Goal: Task Accomplishment & Management: Manage account settings

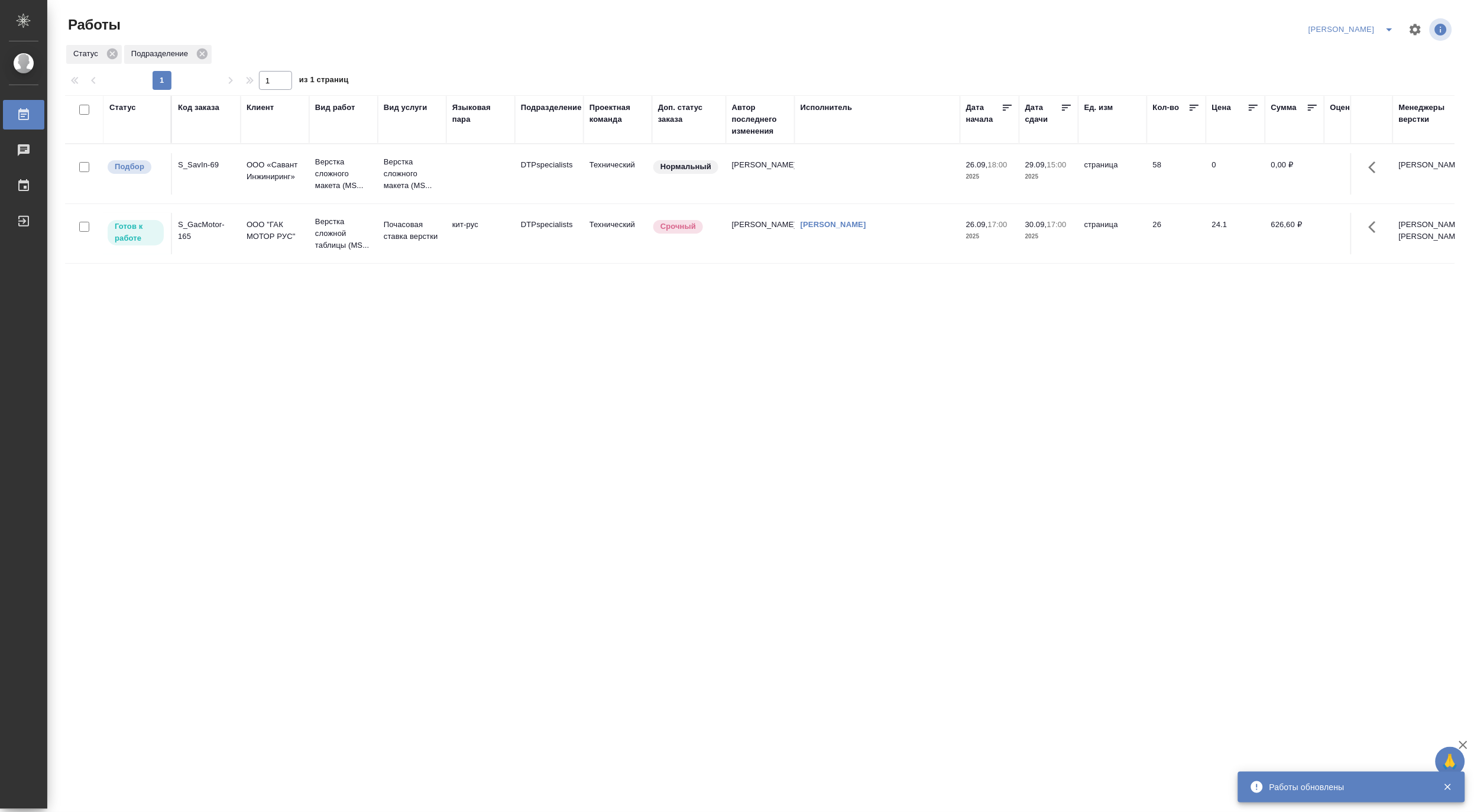
click at [1387, 23] on icon "split button" at bounding box center [1389, 29] width 15 height 15
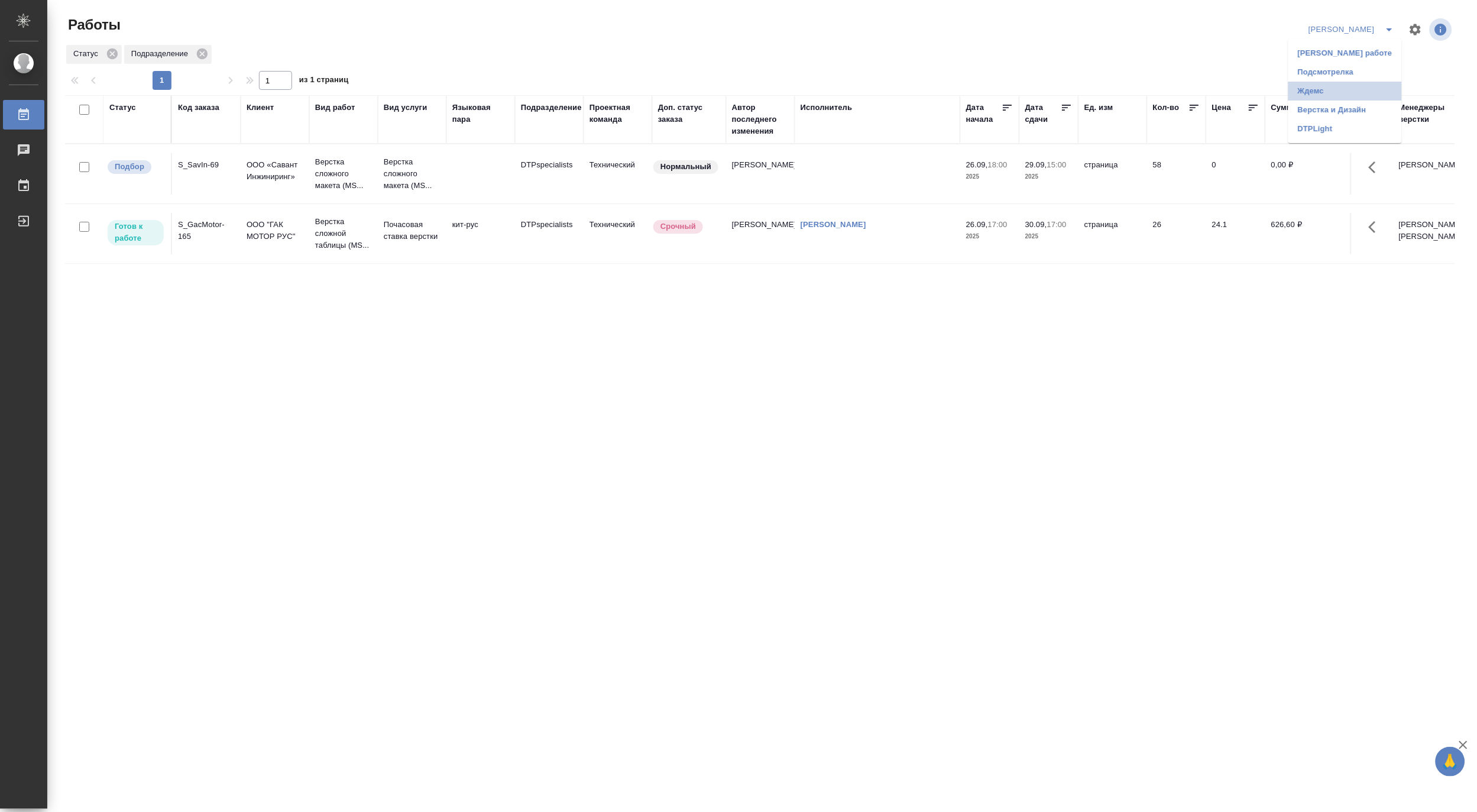
click at [1323, 91] on li "Ждемс" at bounding box center [1345, 90] width 113 height 19
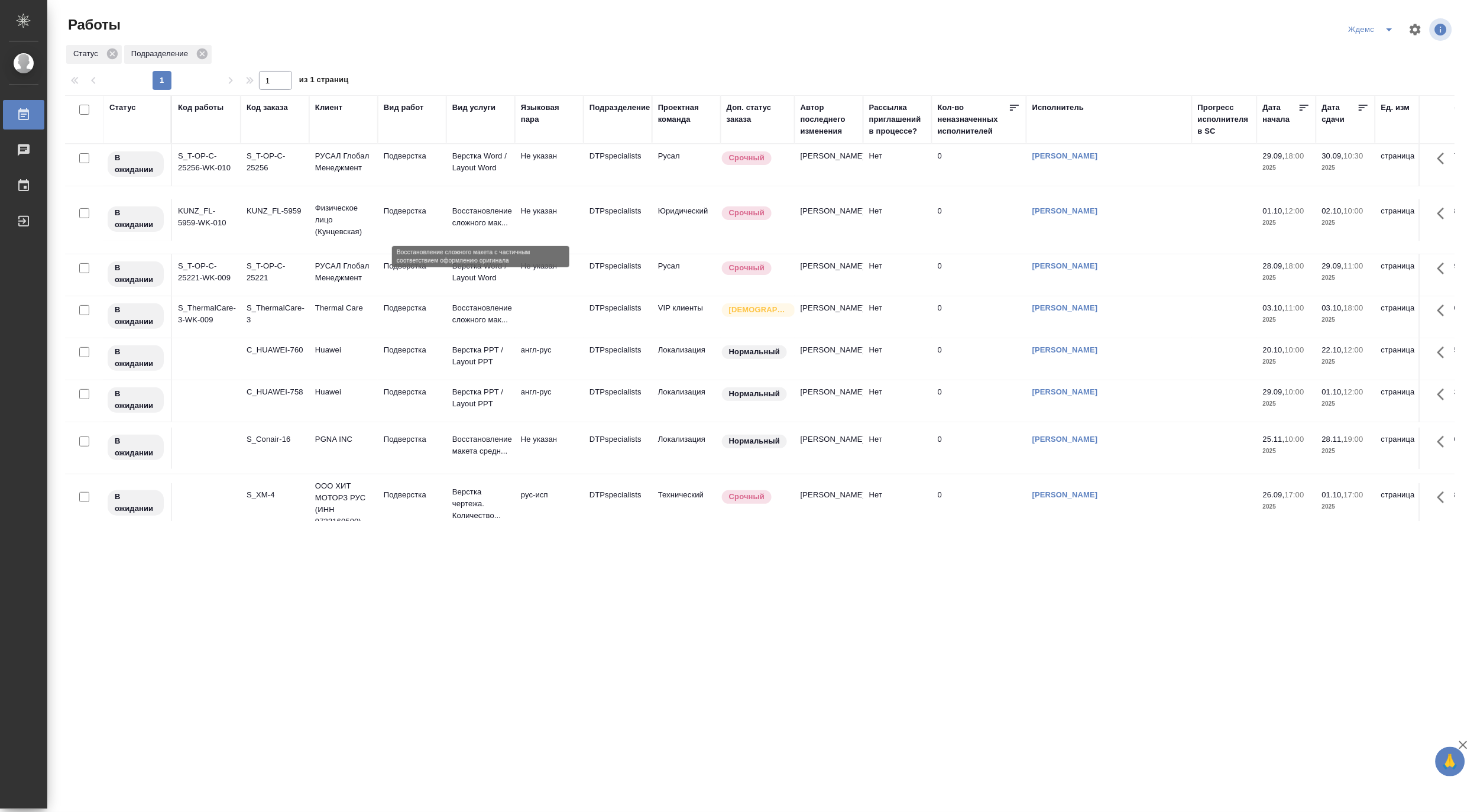
click at [471, 226] on p "Восстановление сложного мак..." at bounding box center [481, 217] width 57 height 23
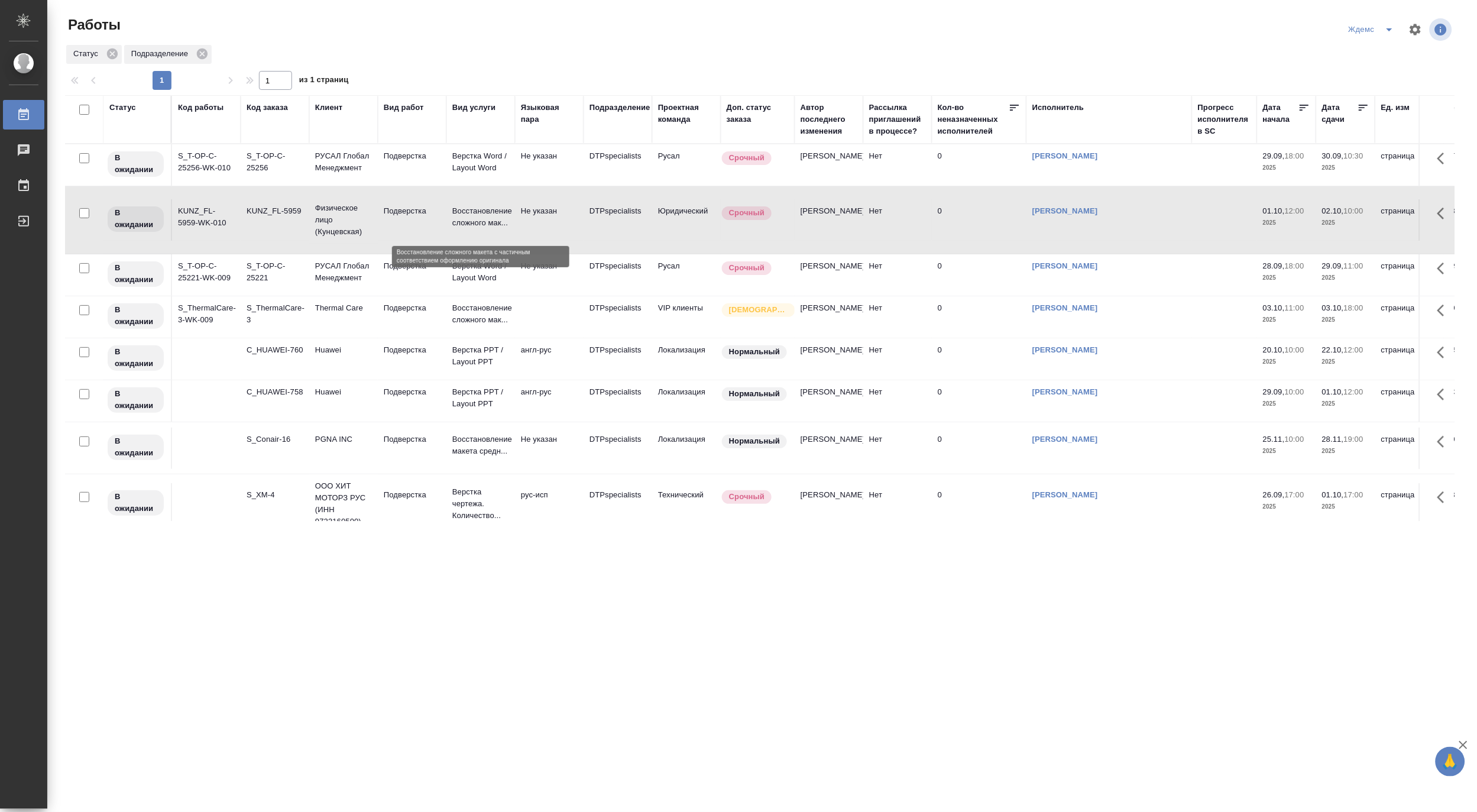
click at [471, 226] on p "Восстановление сложного мак..." at bounding box center [481, 217] width 57 height 23
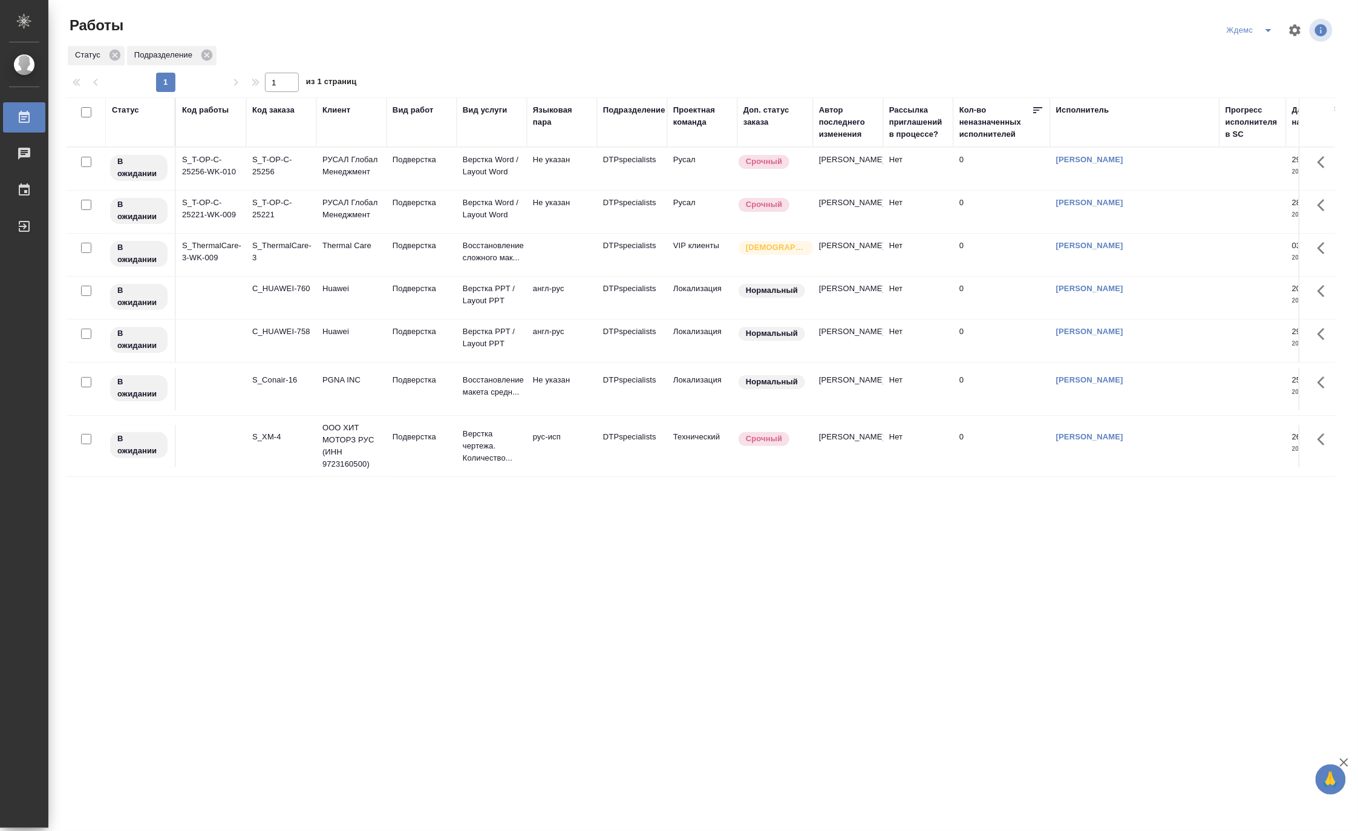
click at [1270, 24] on icon "split button" at bounding box center [1268, 30] width 15 height 15
click at [1262, 86] on li "Матвеева_назначено" at bounding box center [1258, 92] width 116 height 19
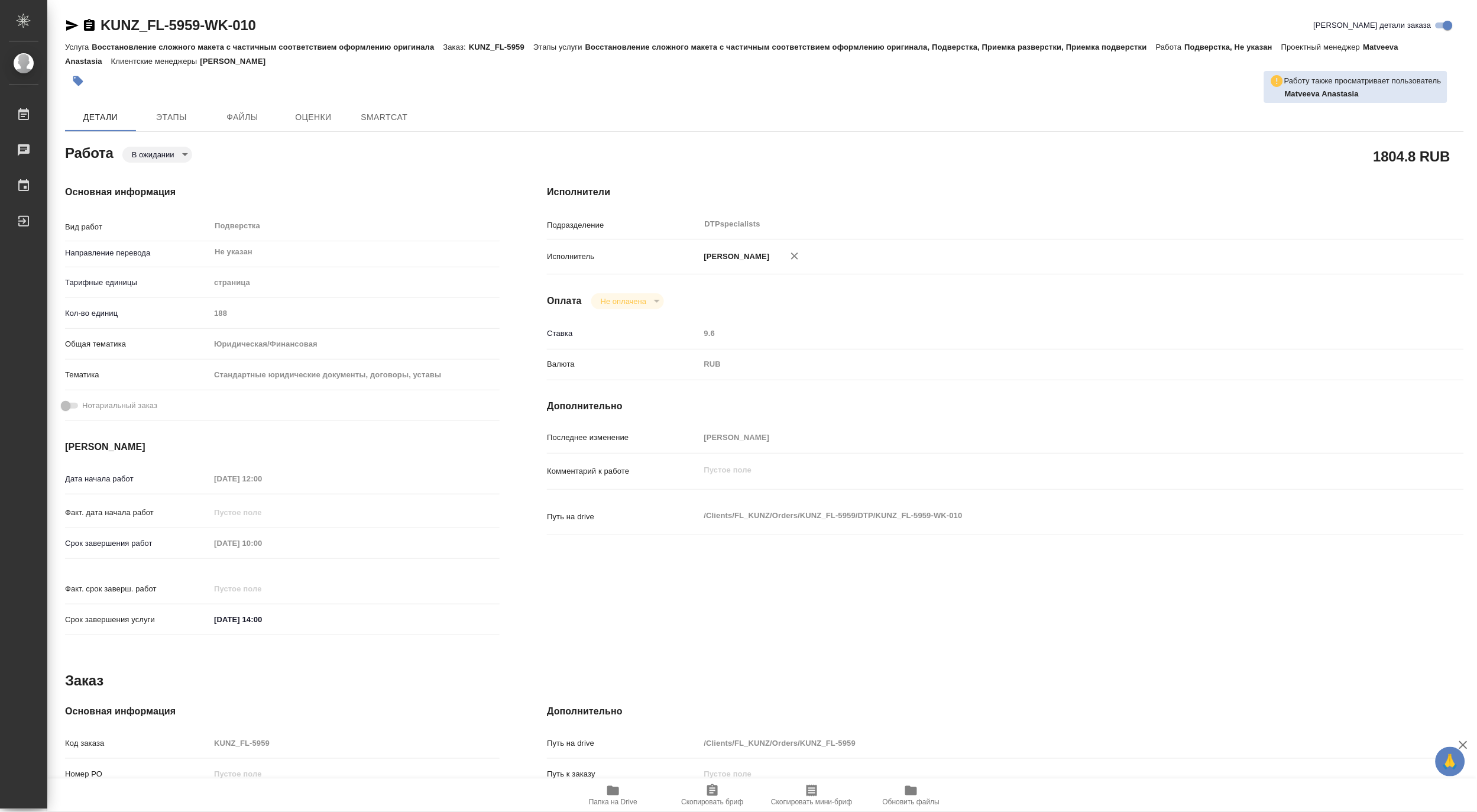
type textarea "x"
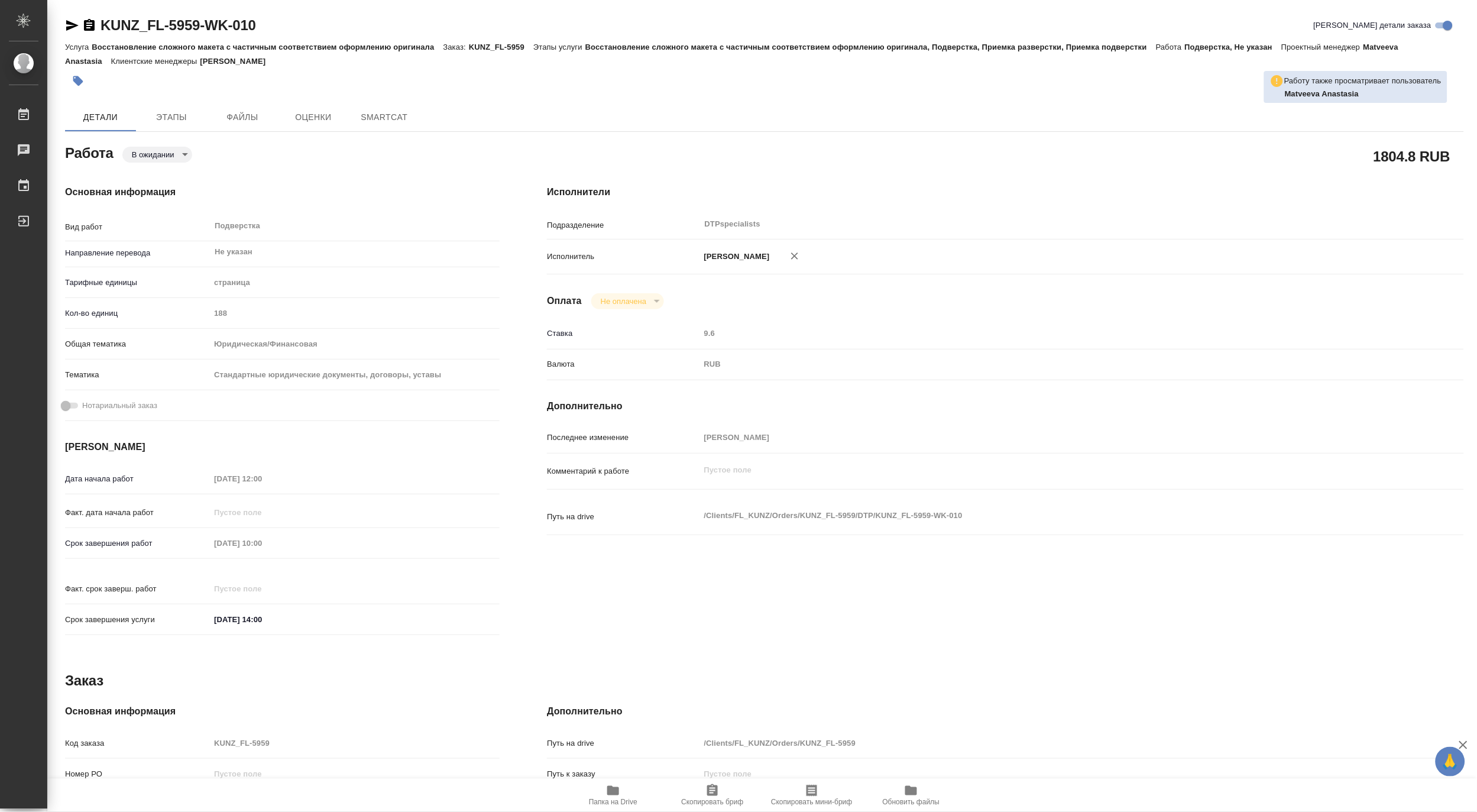
type textarea "x"
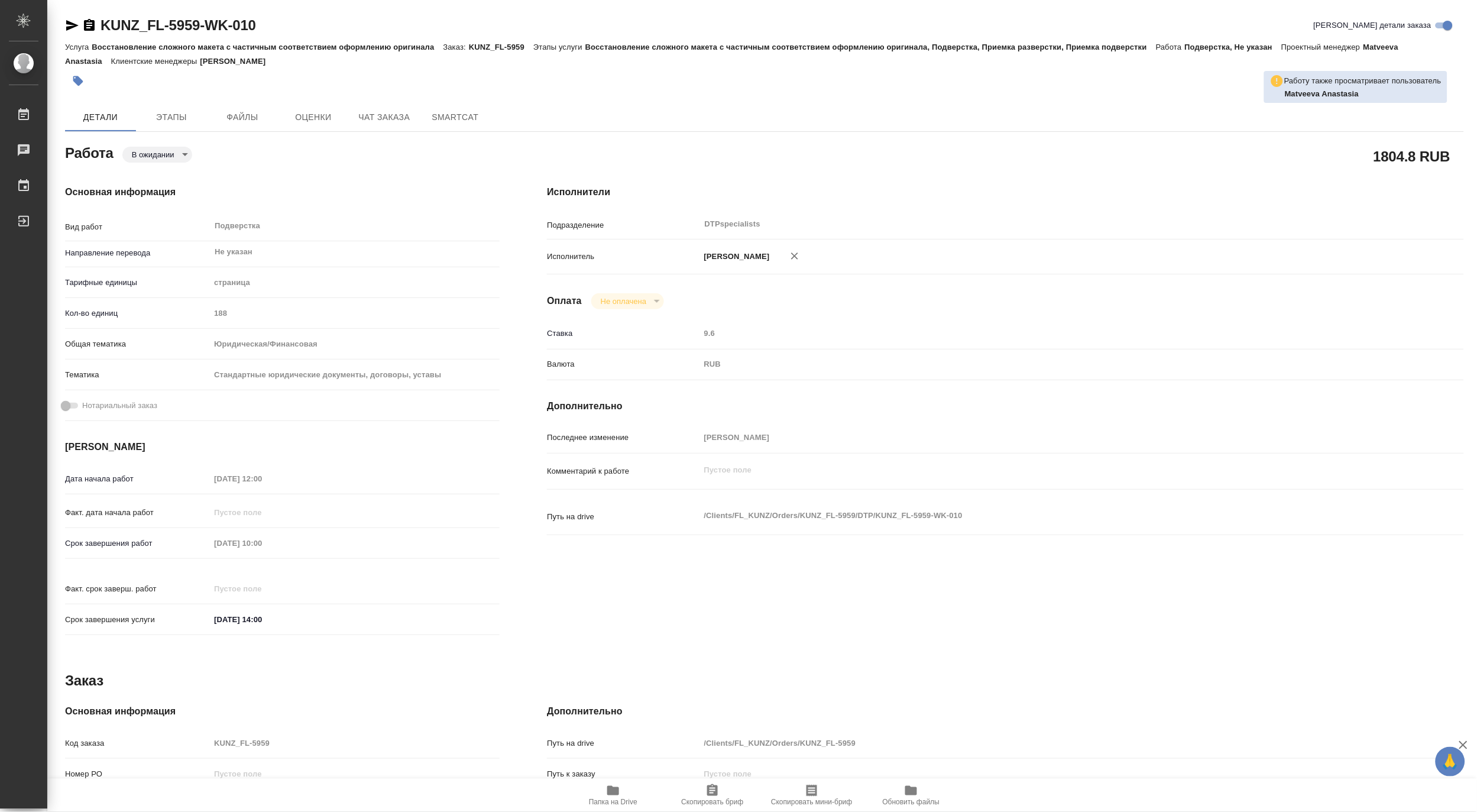
click at [619, 795] on icon "button" at bounding box center [613, 791] width 15 height 15
type textarea "x"
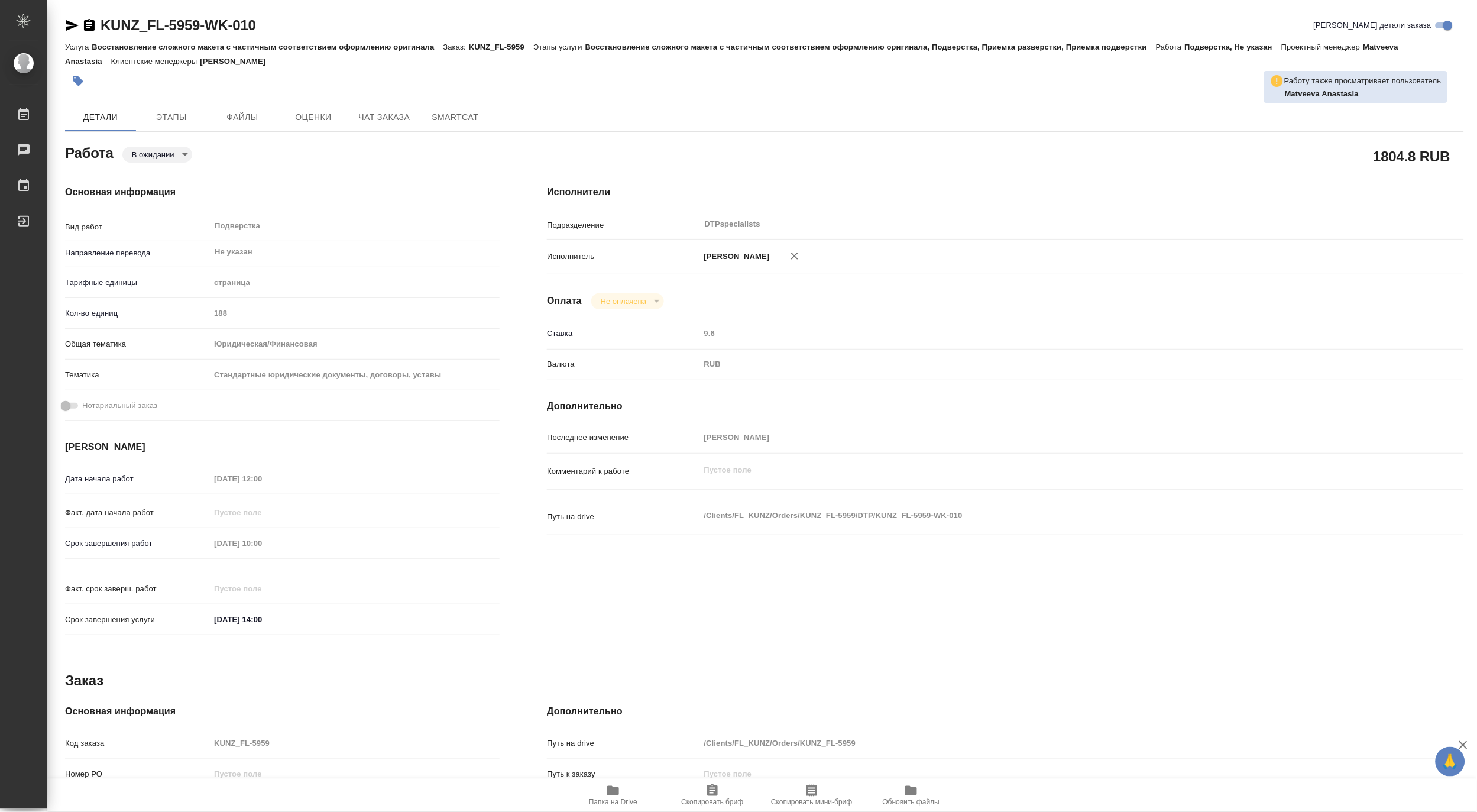
type textarea "x"
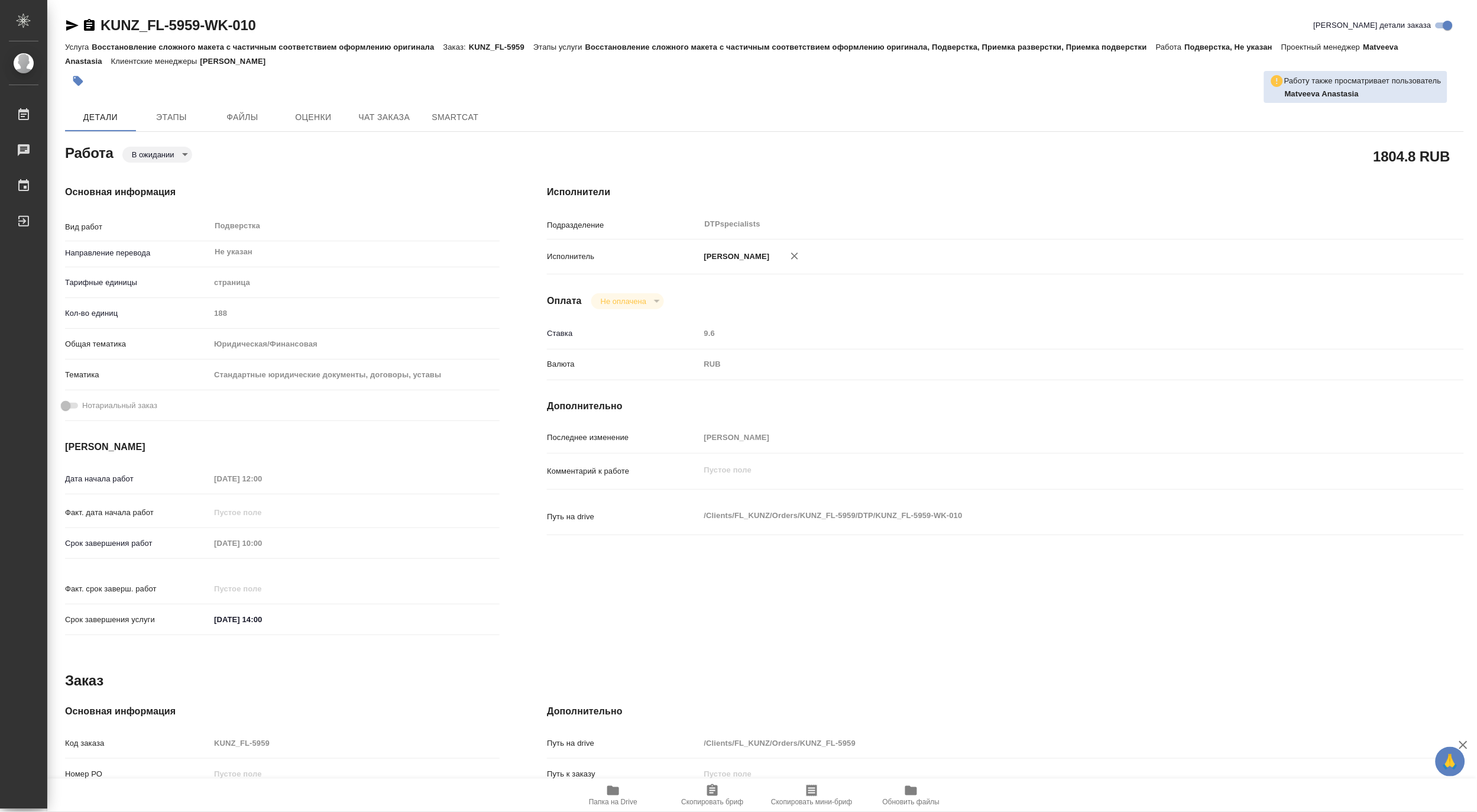
type textarea "x"
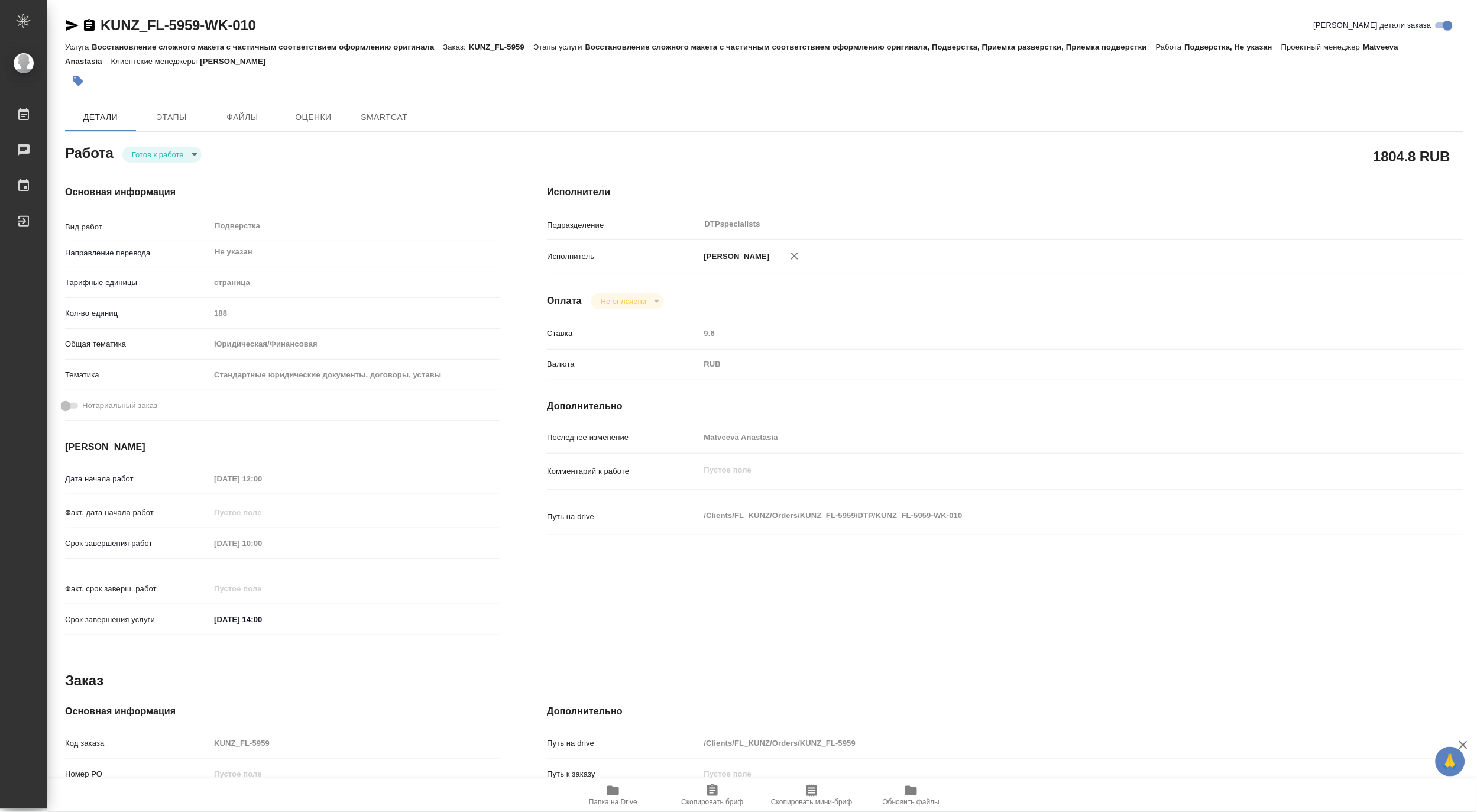
type textarea "x"
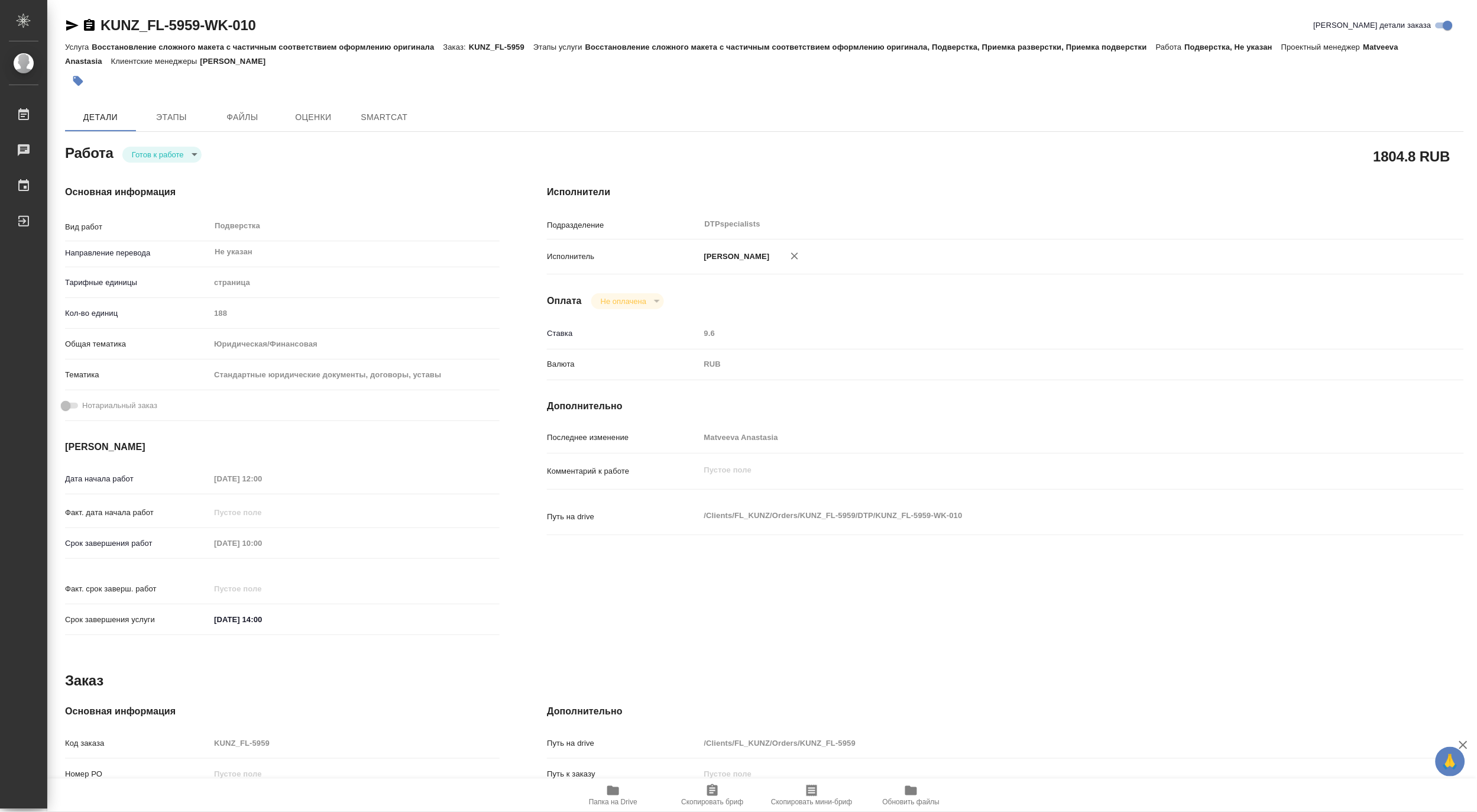
type textarea "x"
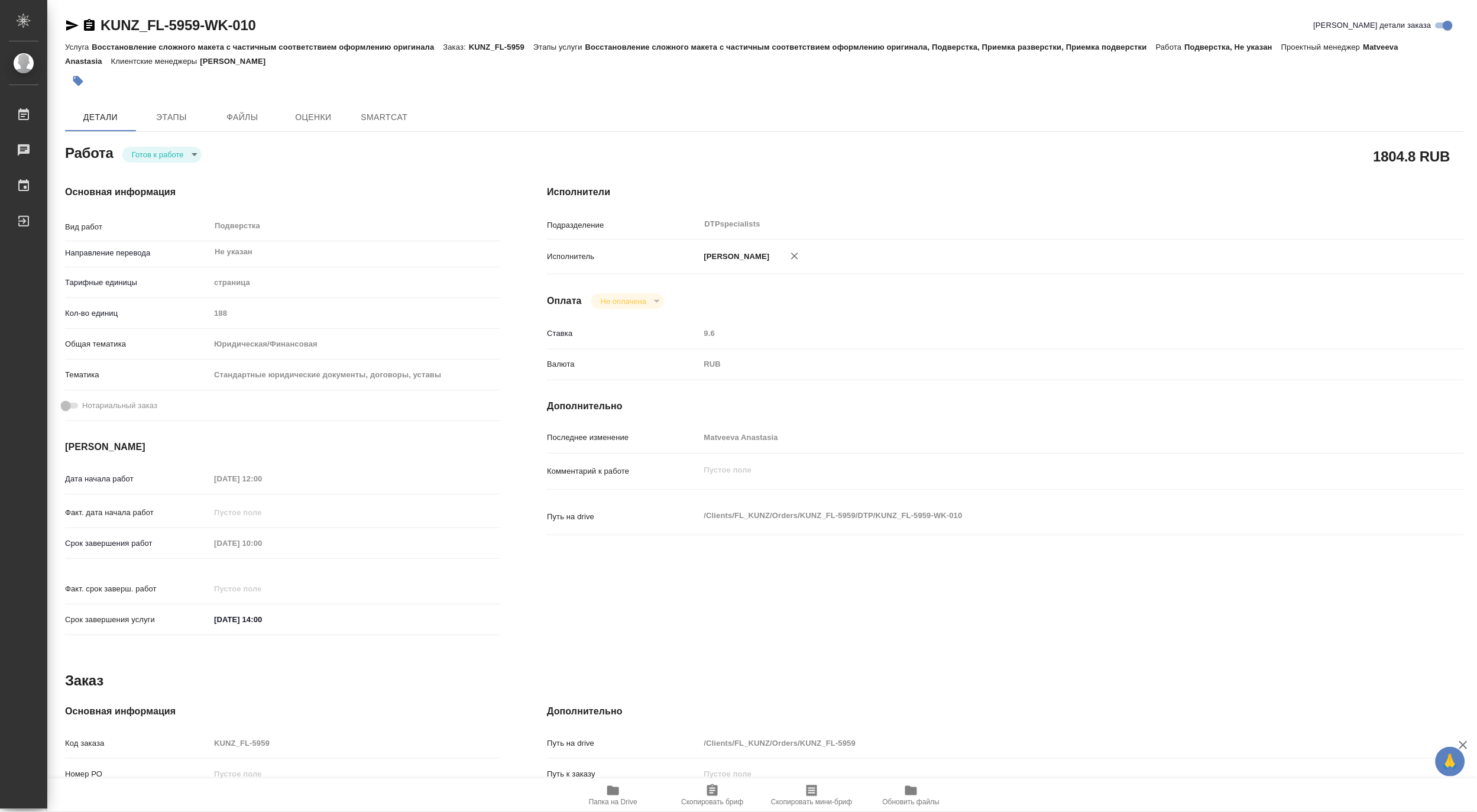
type textarea "x"
click at [151, 151] on body "🙏 .cls-1 fill:#fff; AWATERA Matveeva Maria Работы Чаты График Выйти KUNZ_FL-595…" at bounding box center [738, 406] width 1477 height 812
type textarea "x"
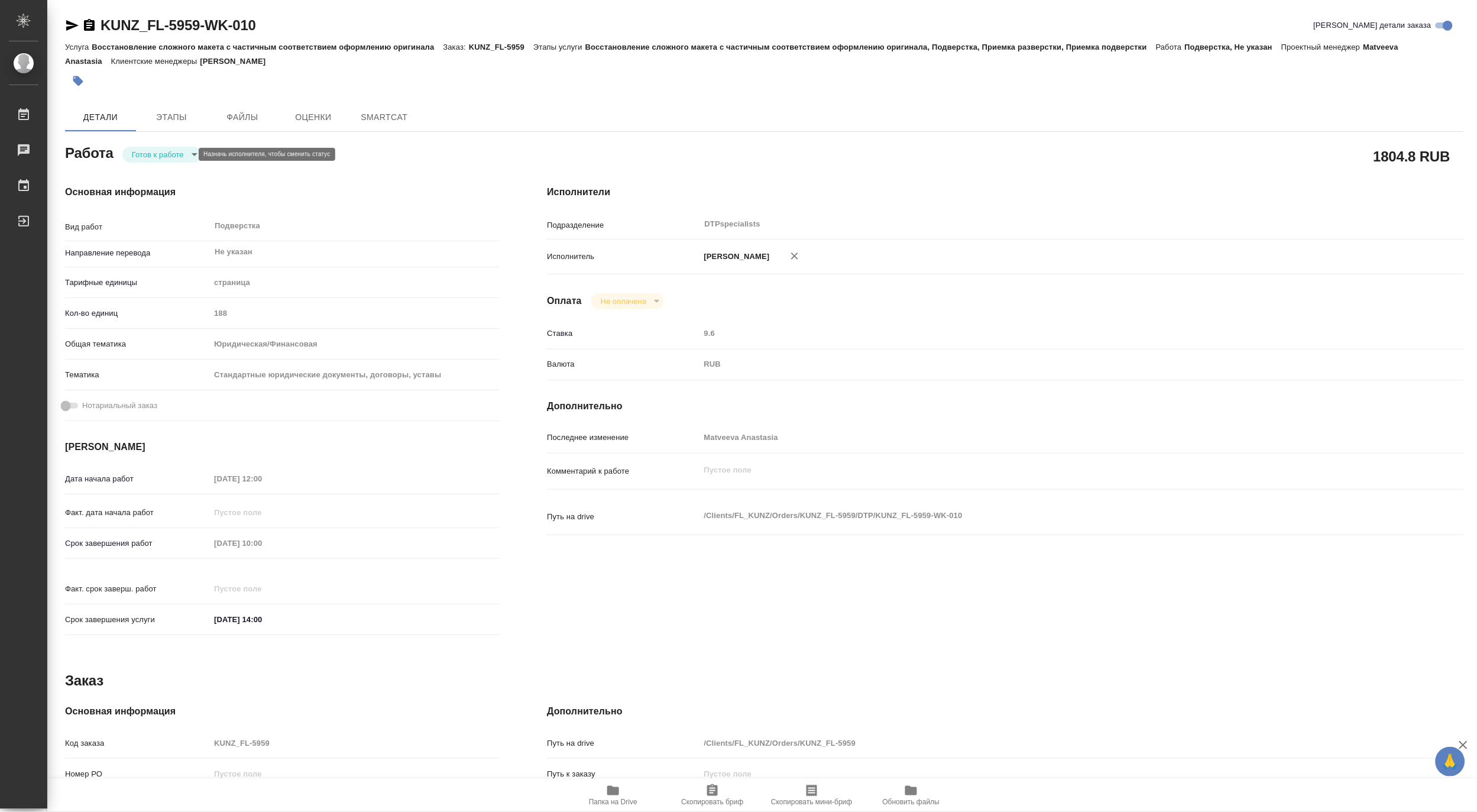
type textarea "x"
click at [151, 151] on button "В работе" at bounding box center [151, 153] width 39 height 13
type textarea "x"
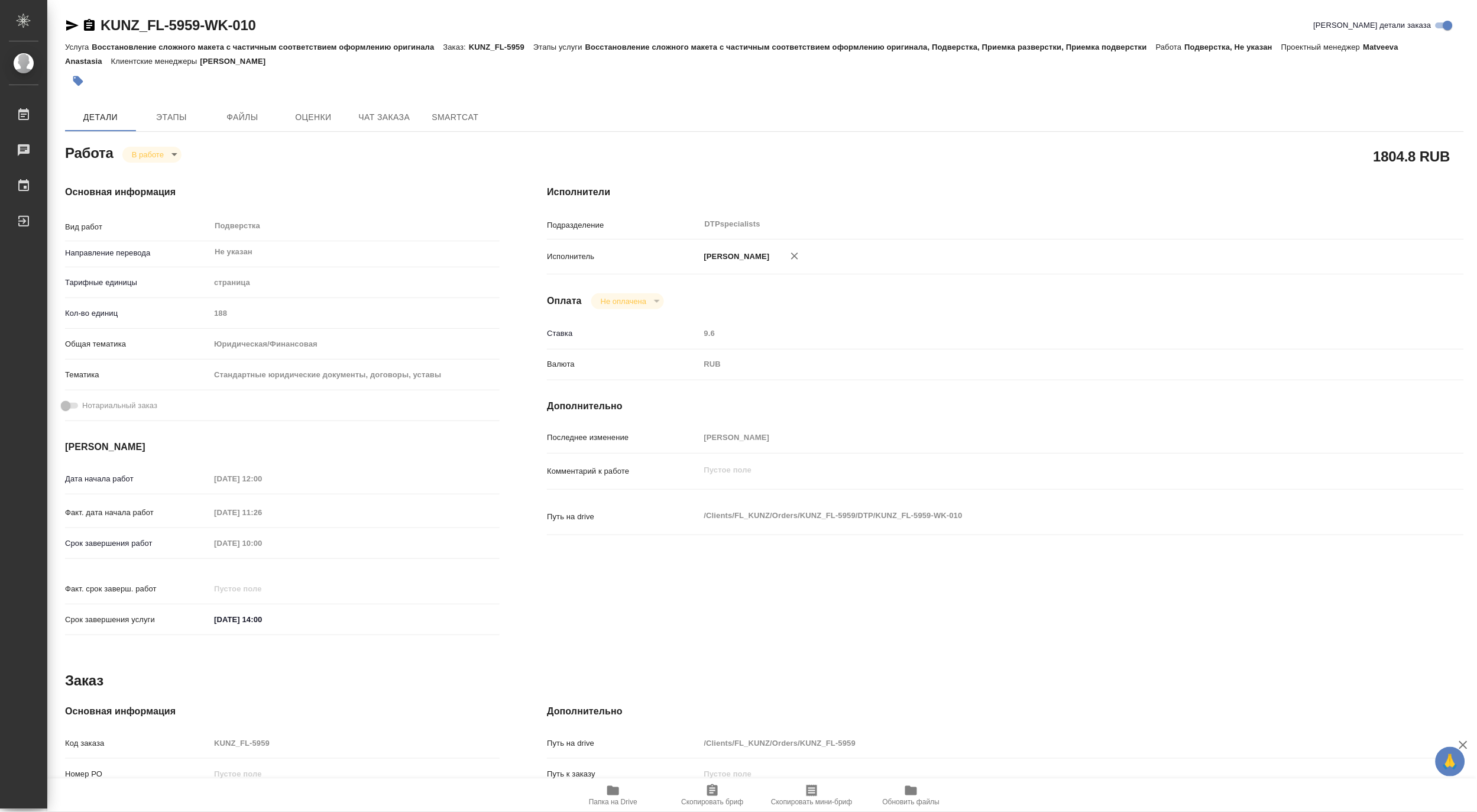
type textarea "x"
click at [616, 801] on span "Папка на Drive" at bounding box center [614, 801] width 49 height 8
type textarea "x"
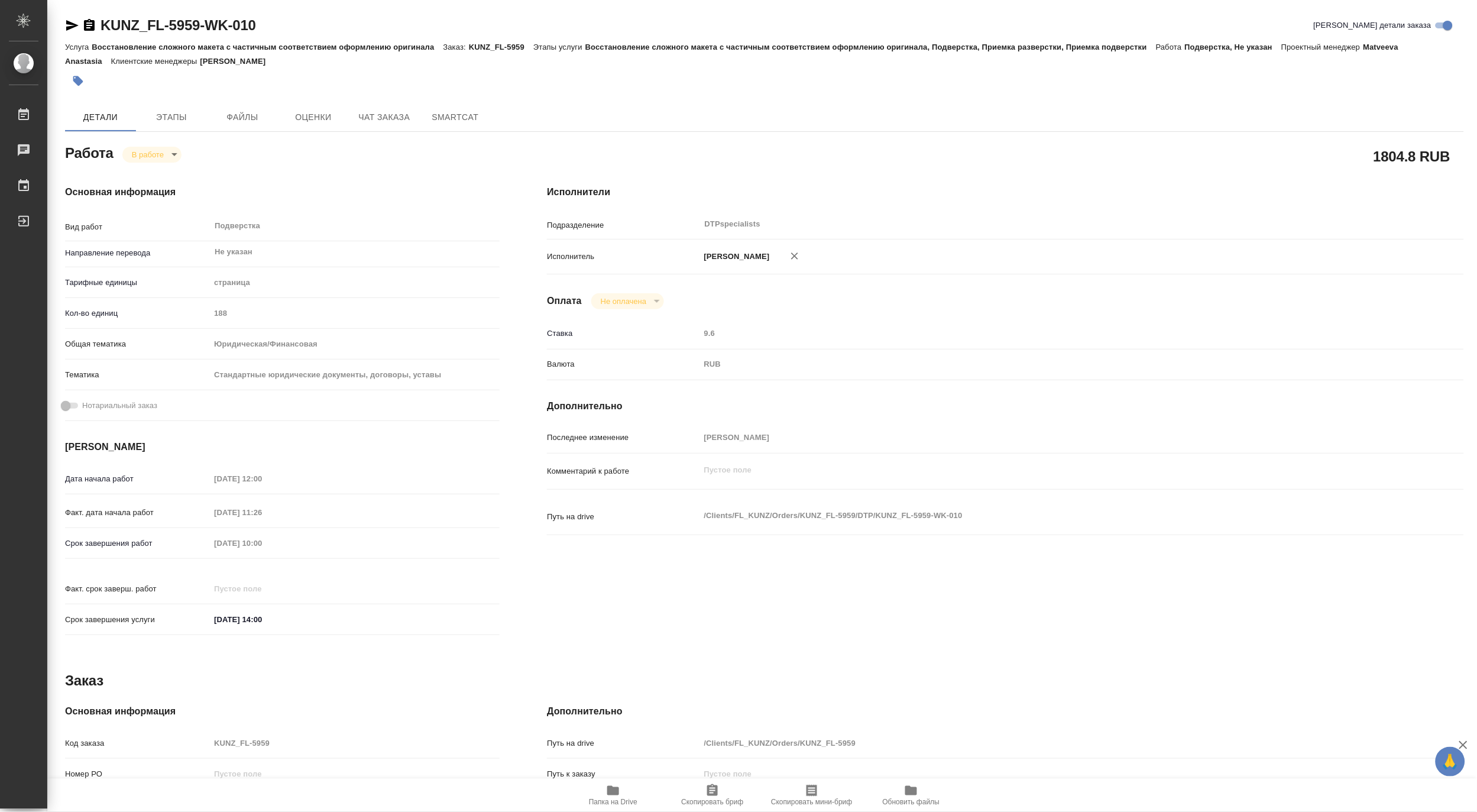
type textarea "x"
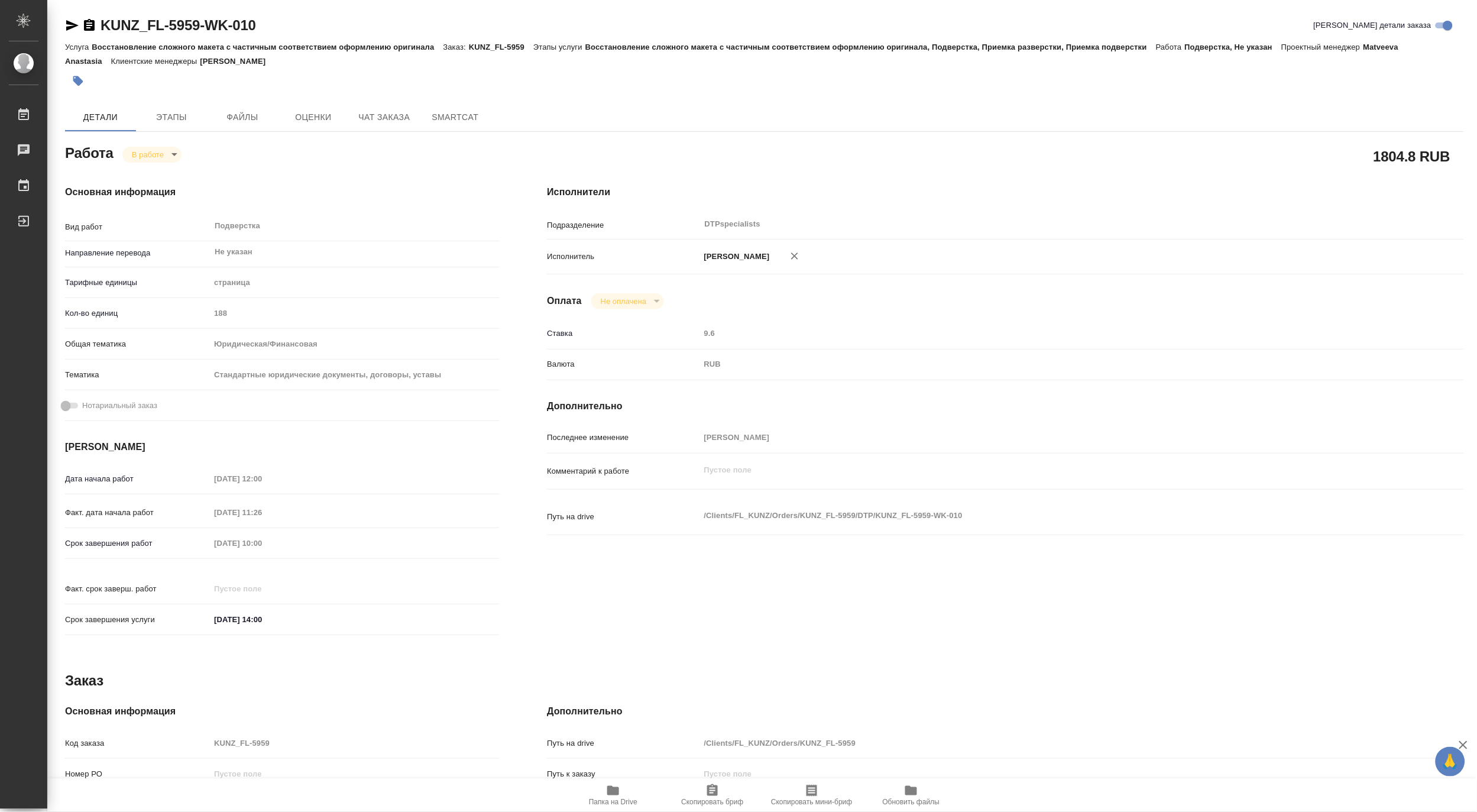
type textarea "x"
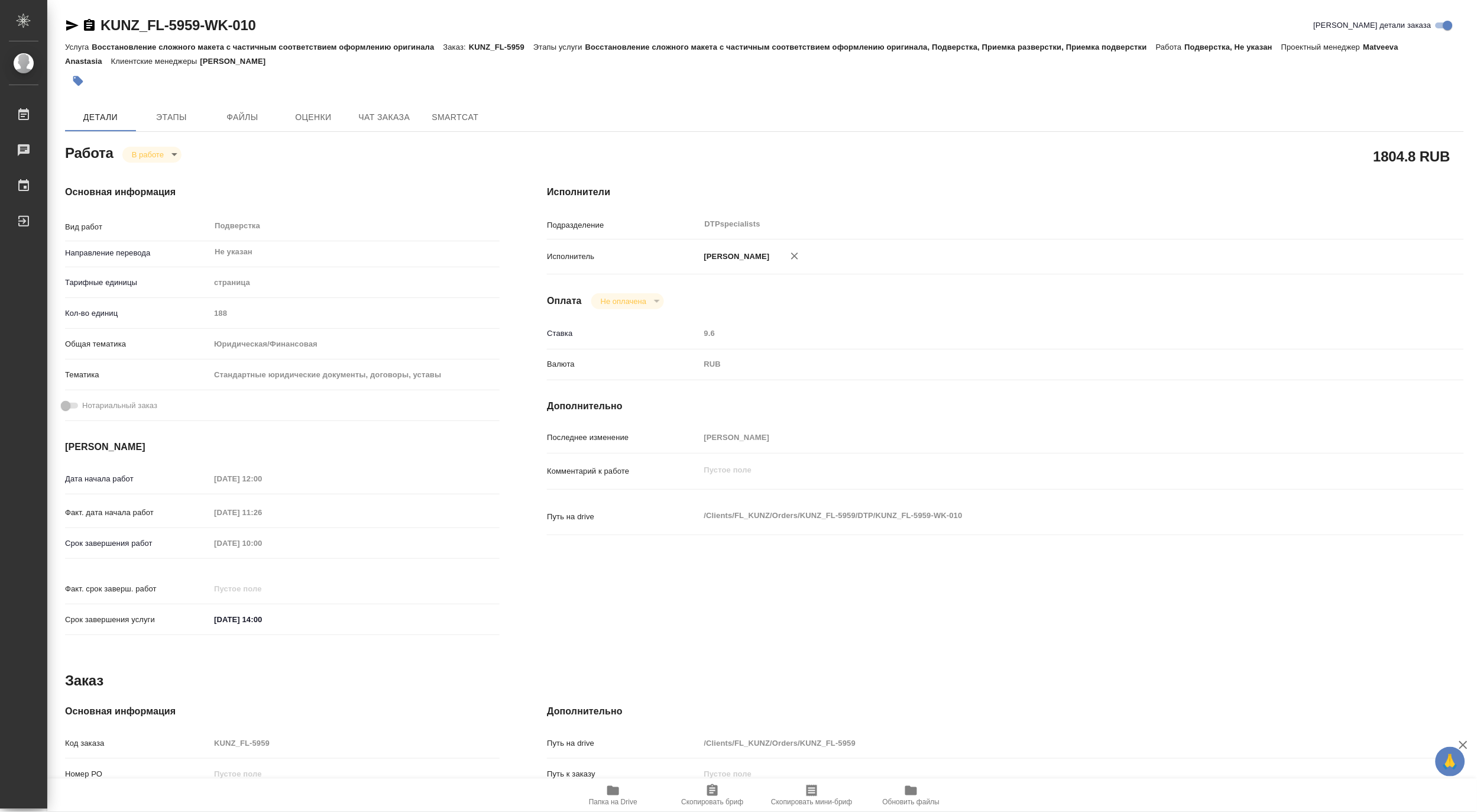
type textarea "x"
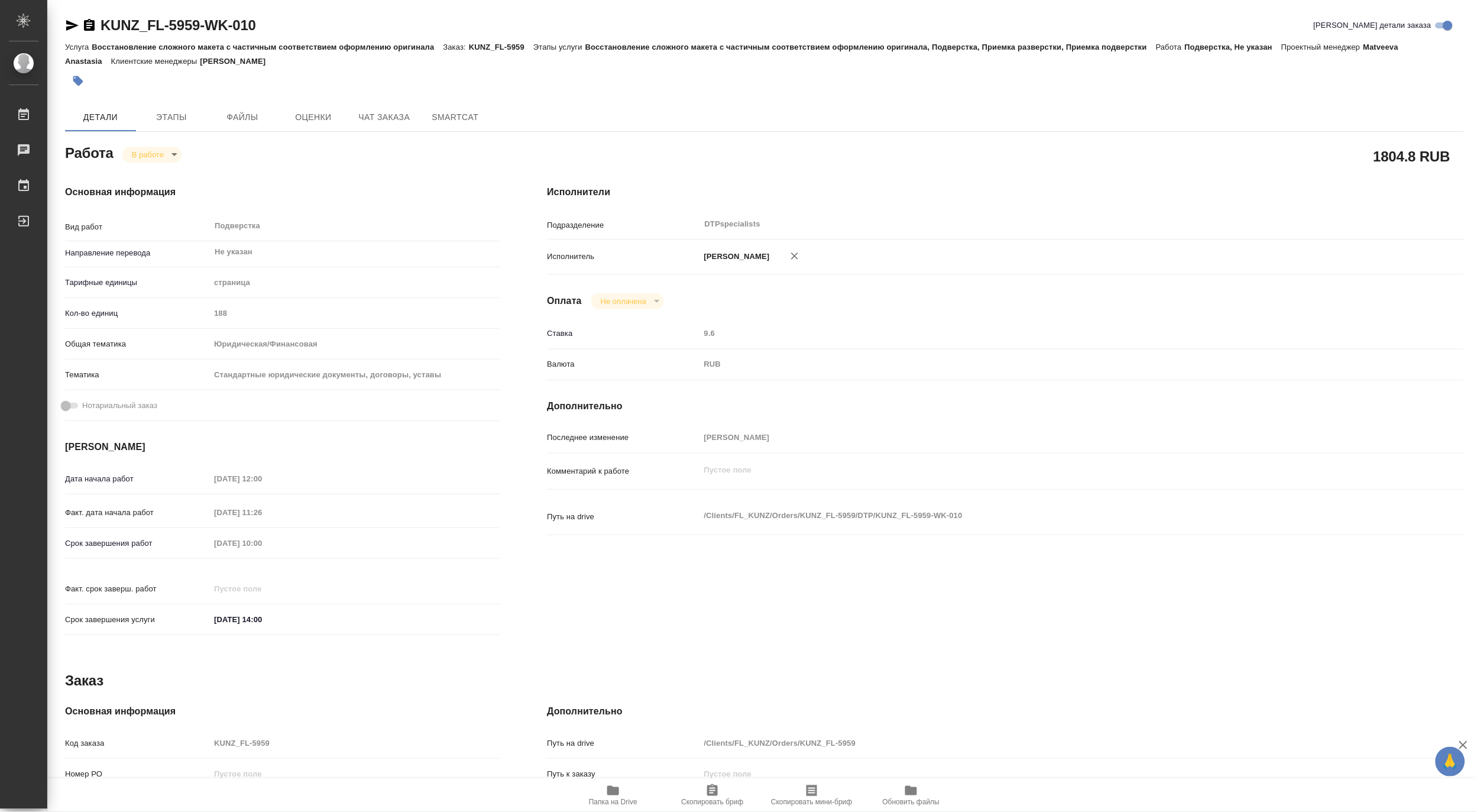
type textarea "x"
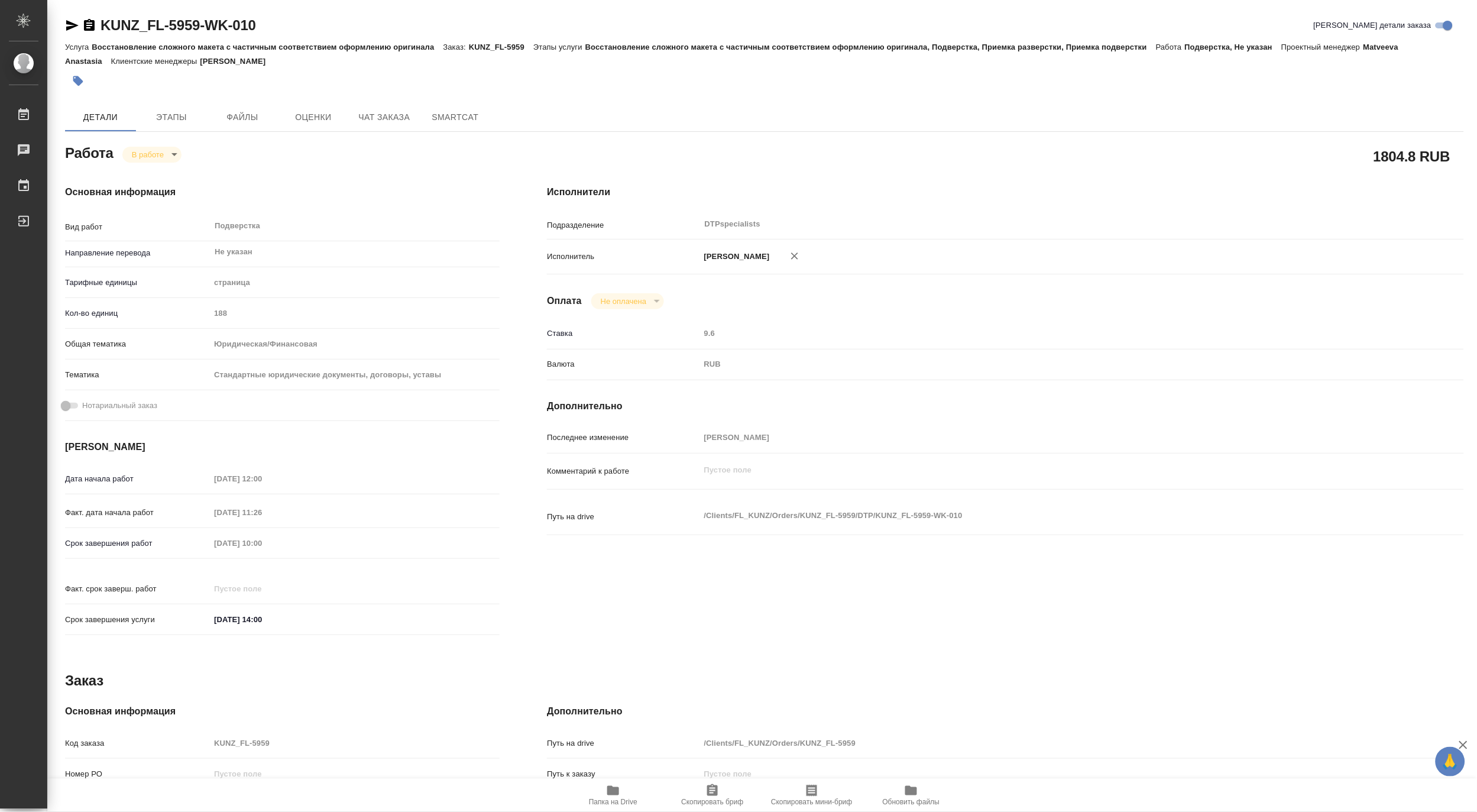
type textarea "x"
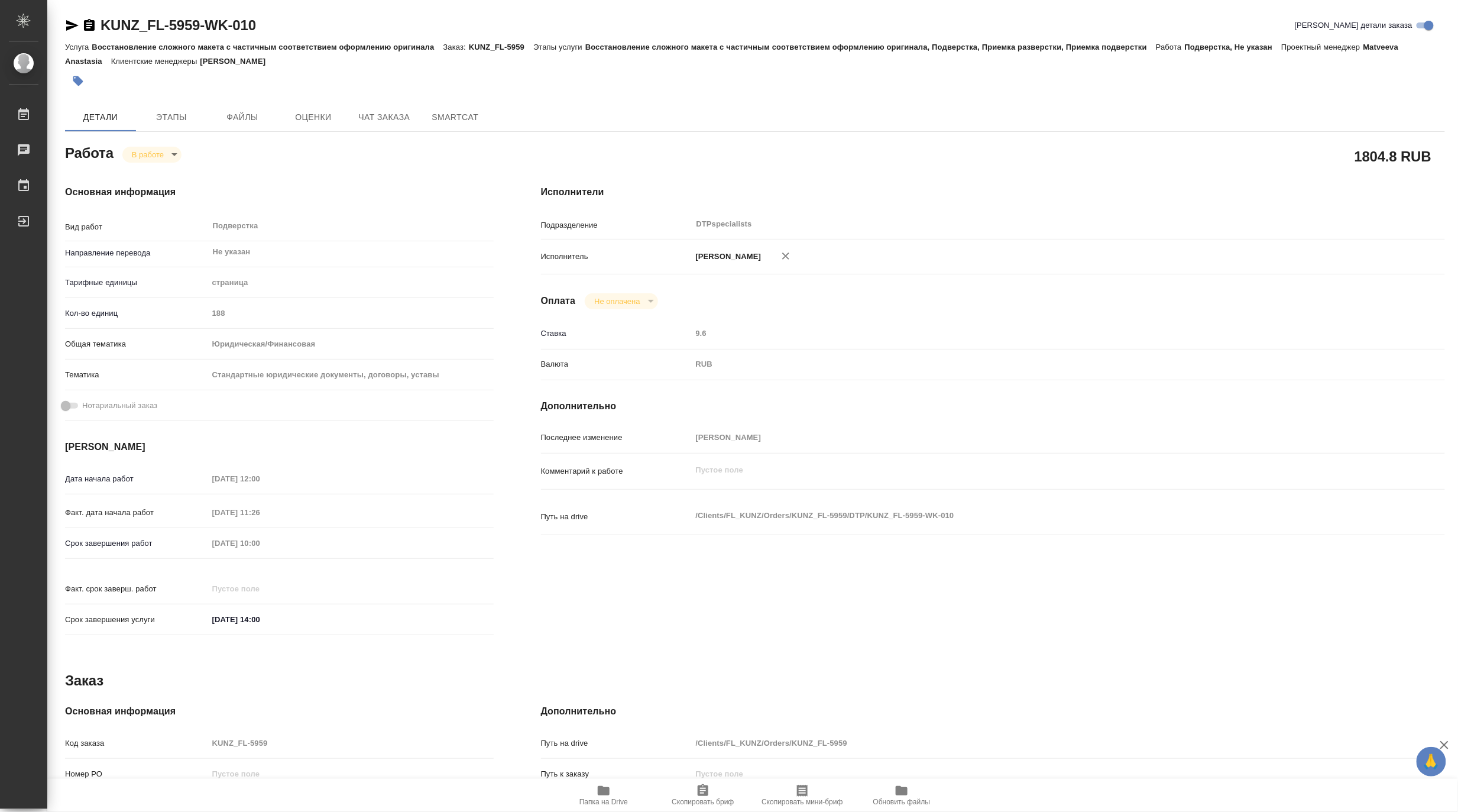
type textarea "x"
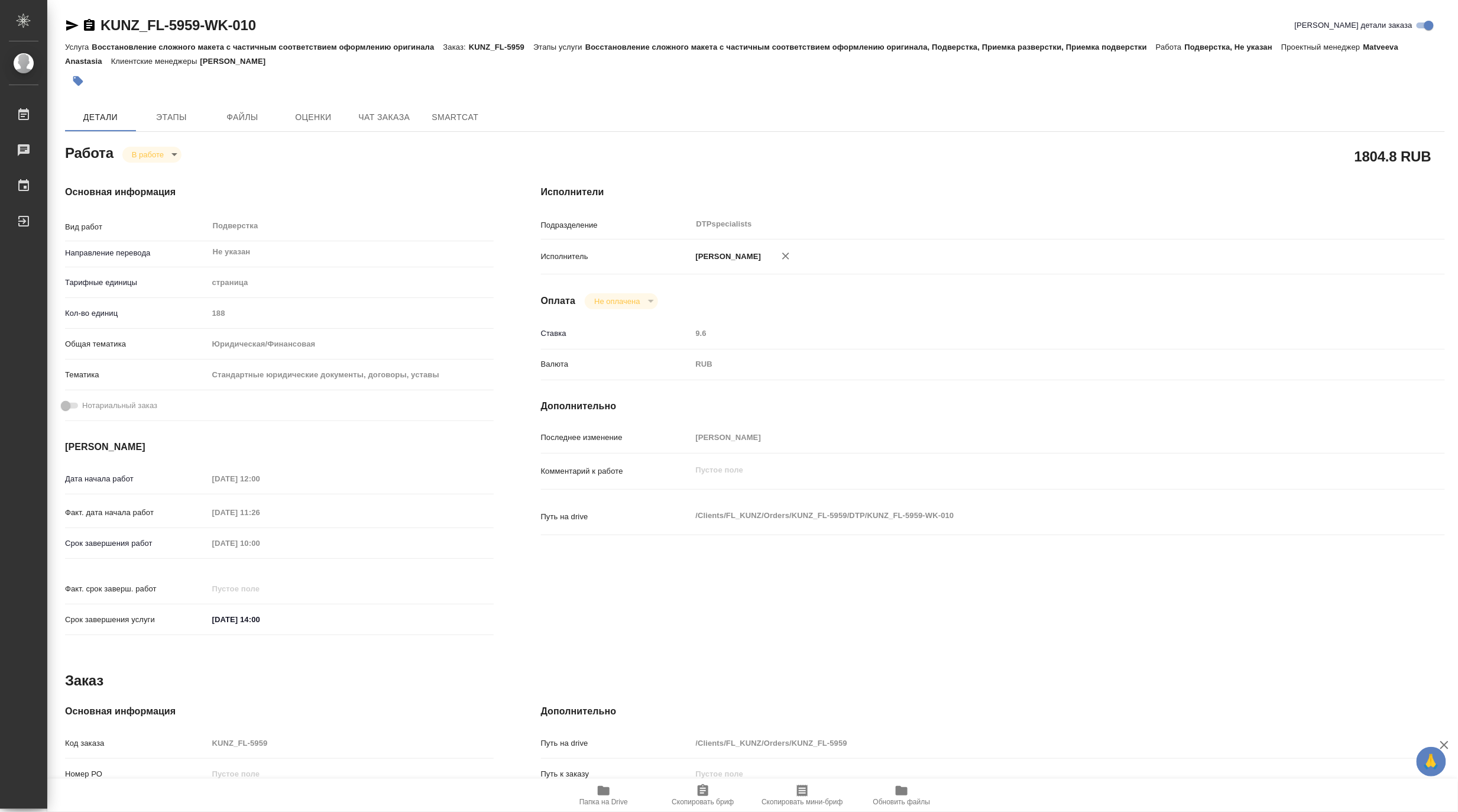
type textarea "x"
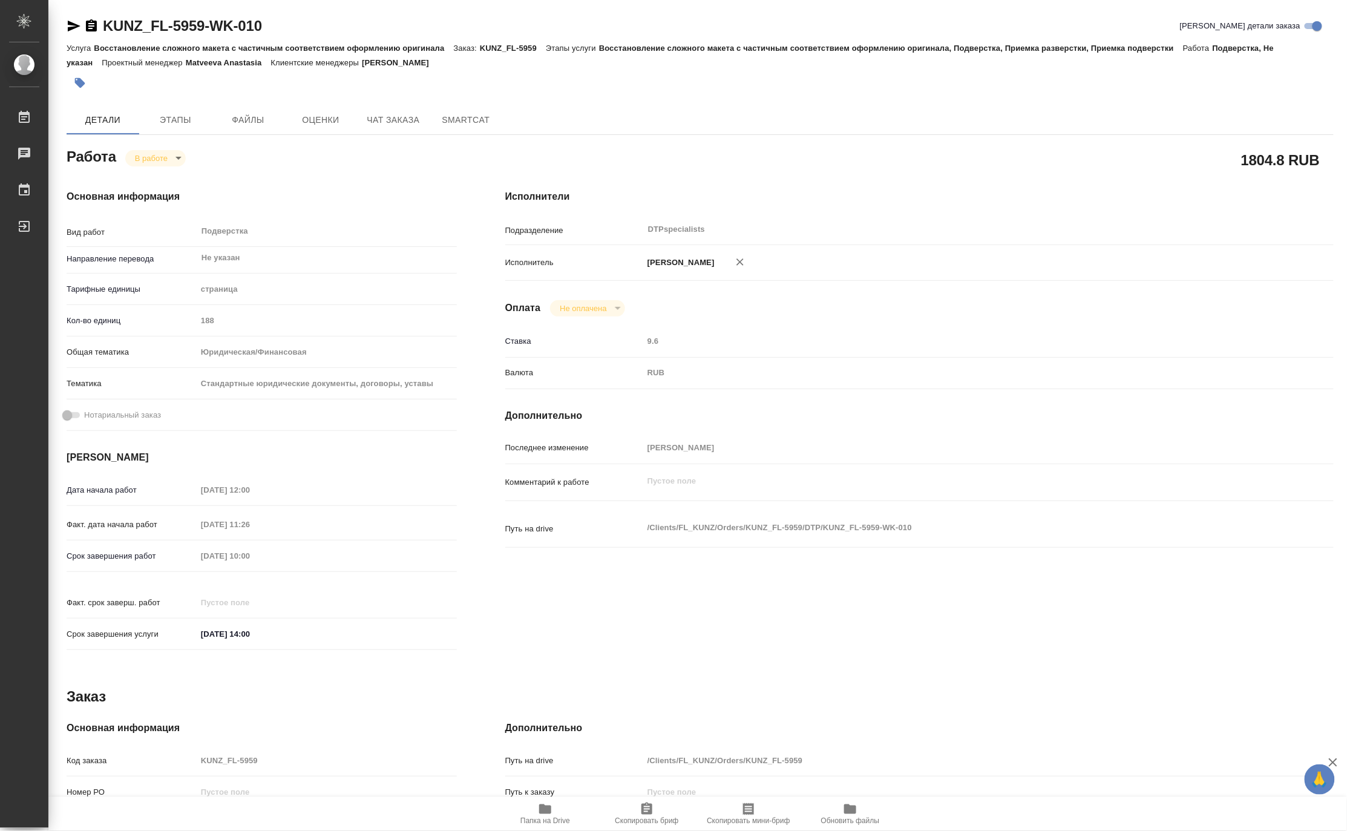
type textarea "x"
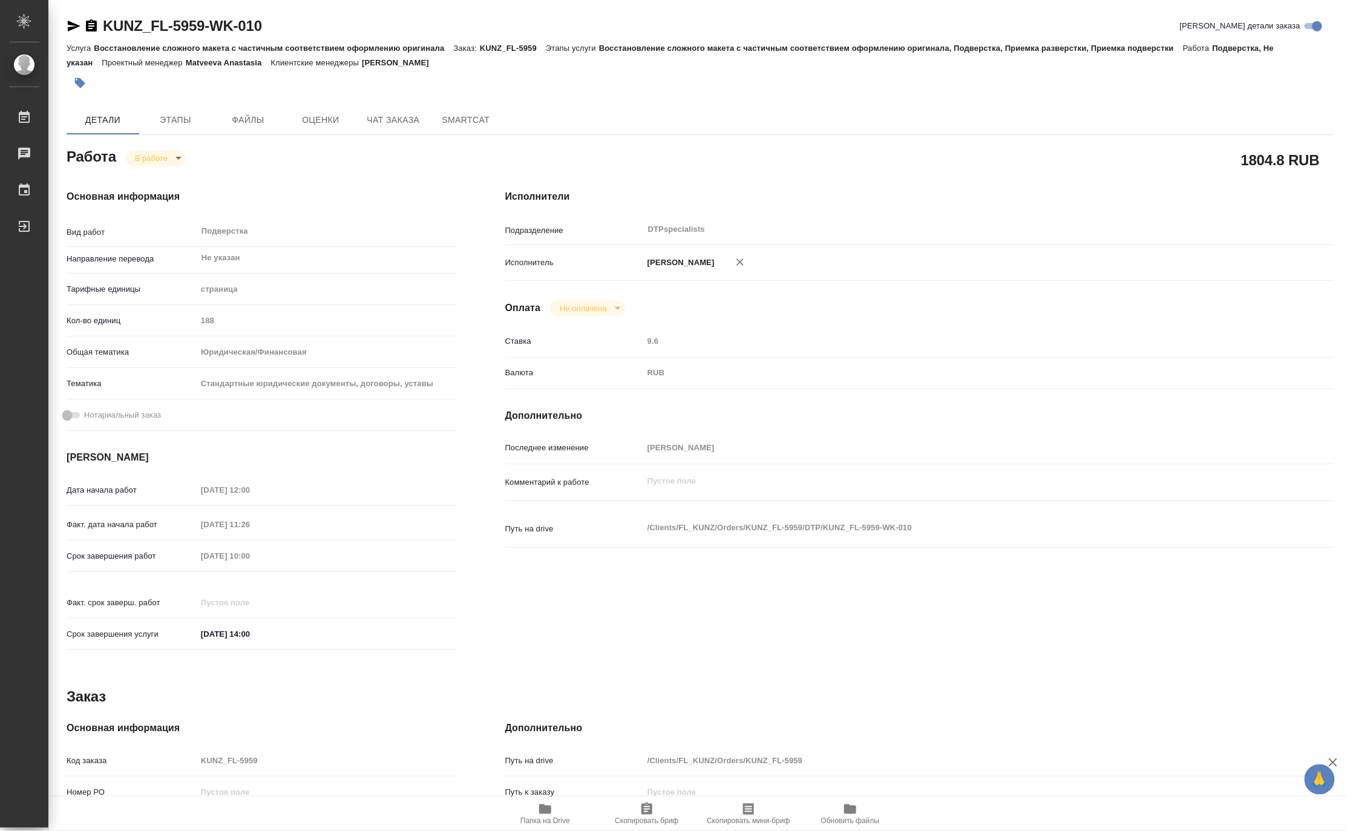
type textarea "x"
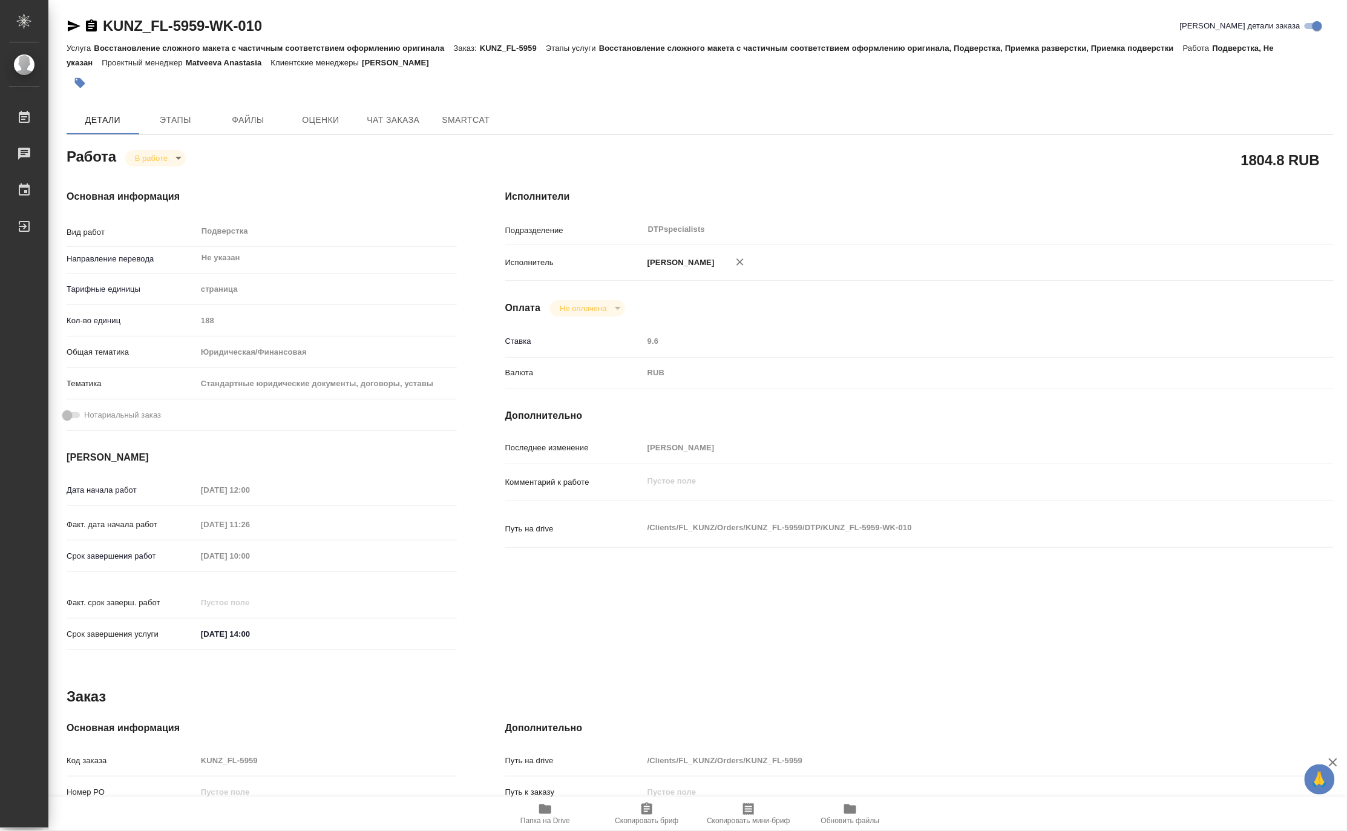
type textarea "x"
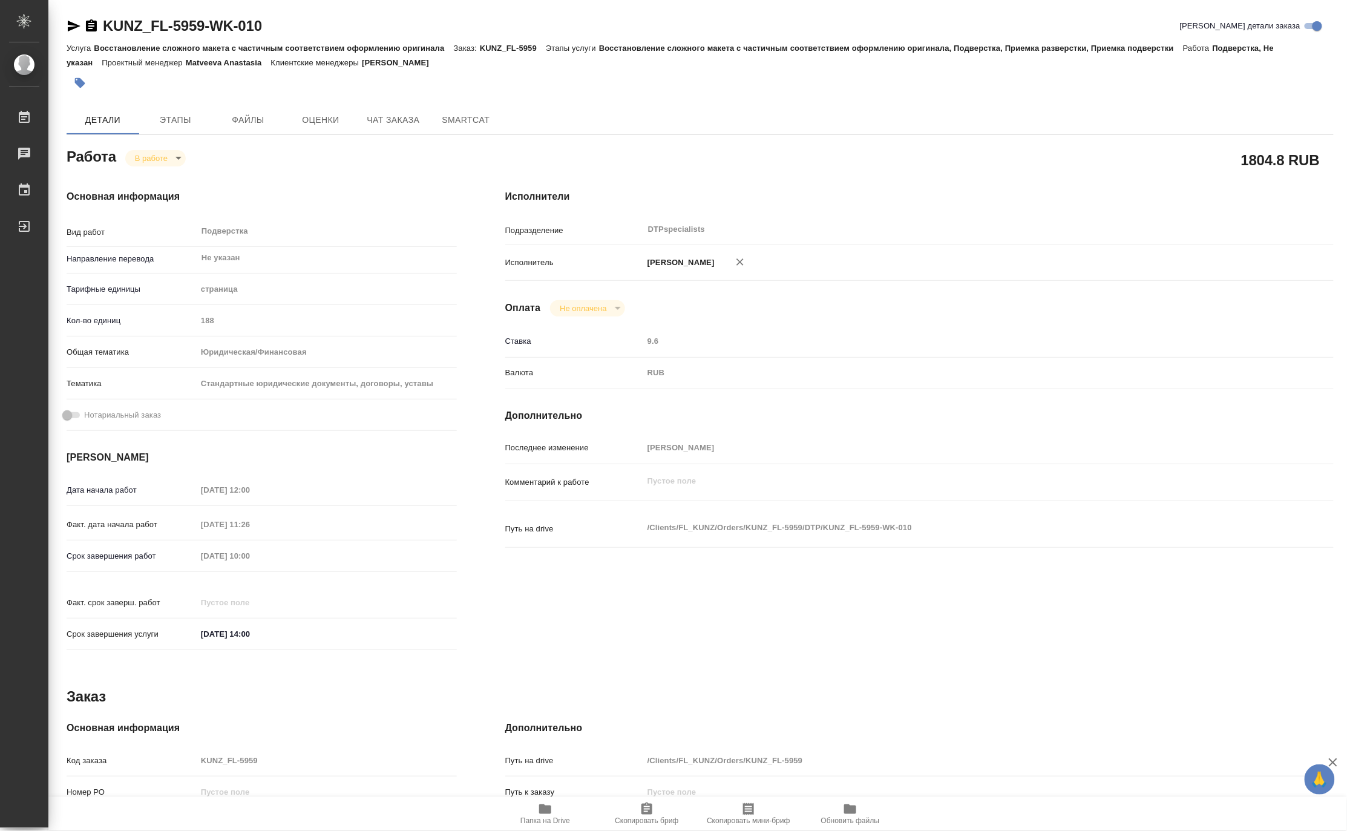
type textarea "x"
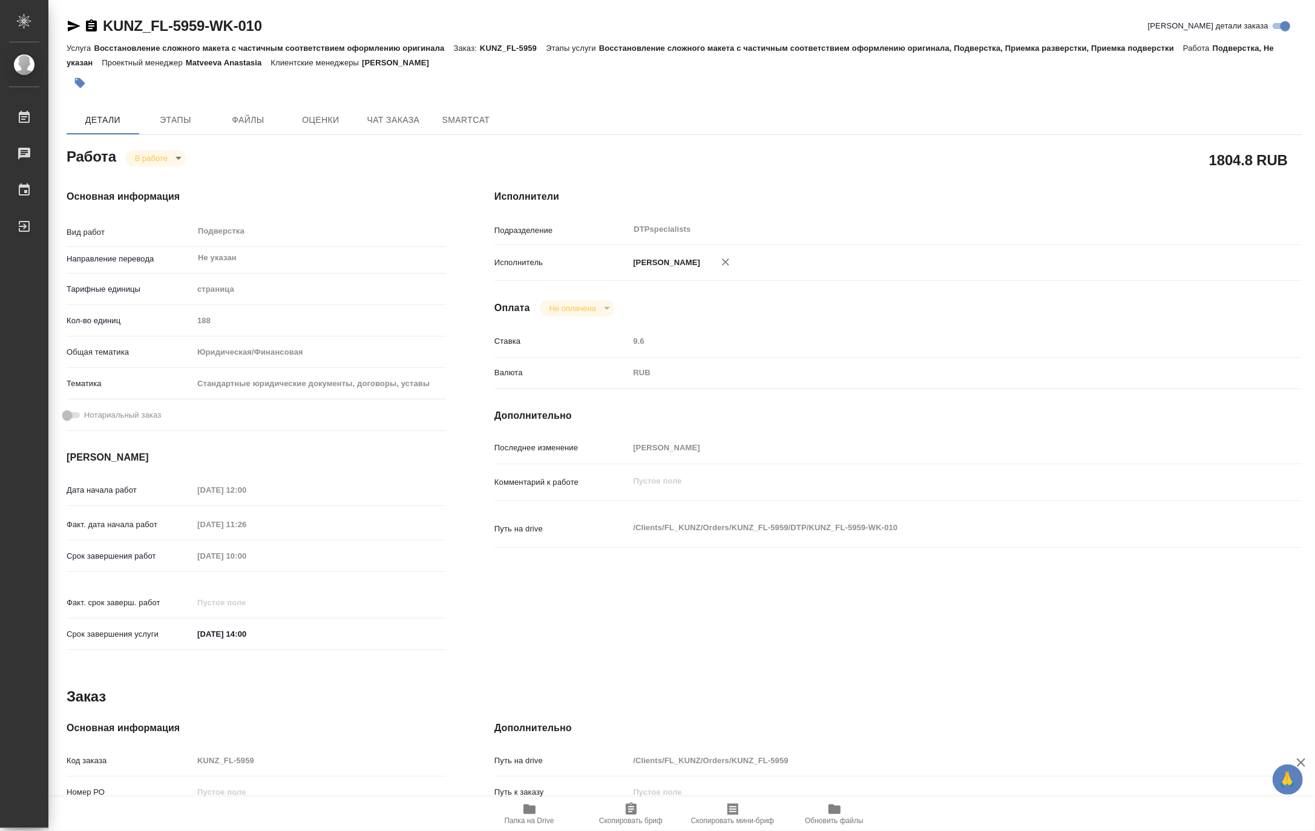
type textarea "x"
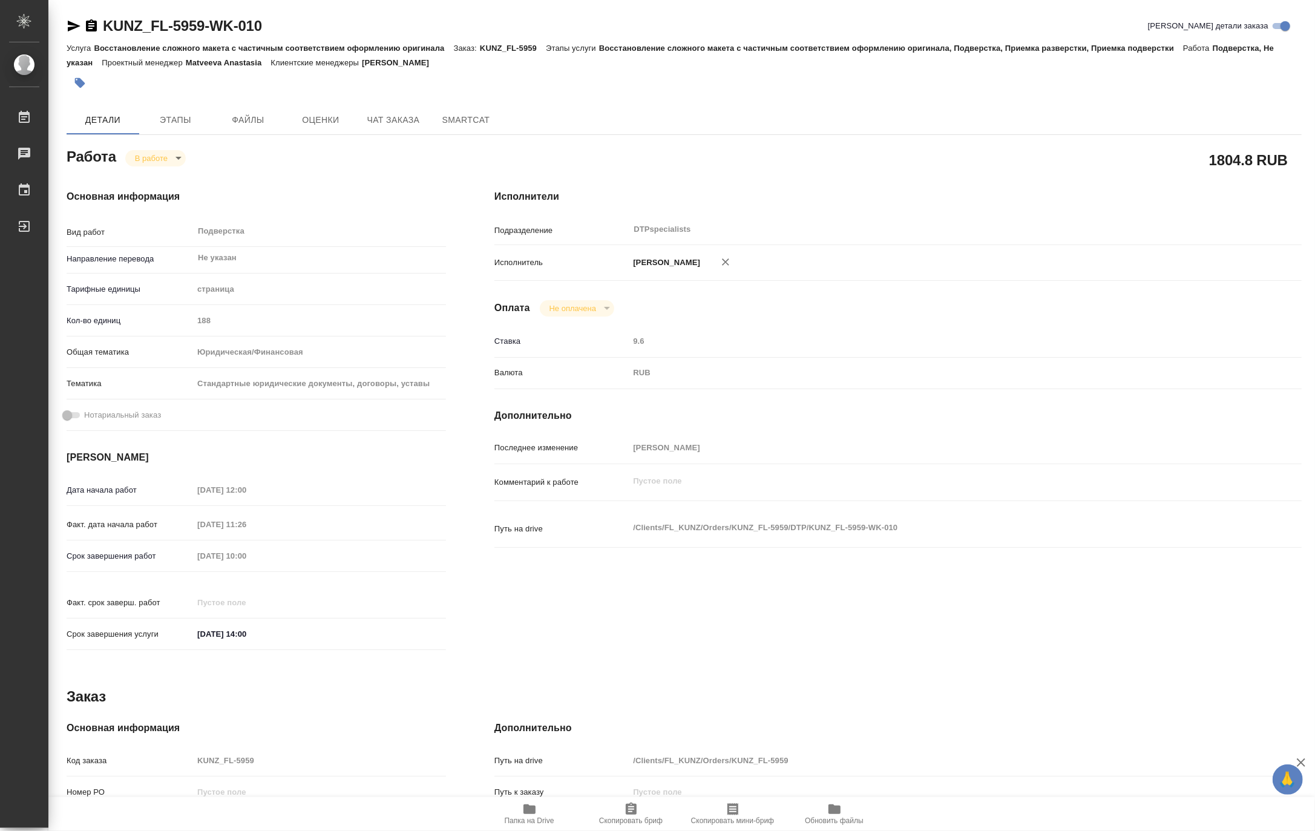
type textarea "x"
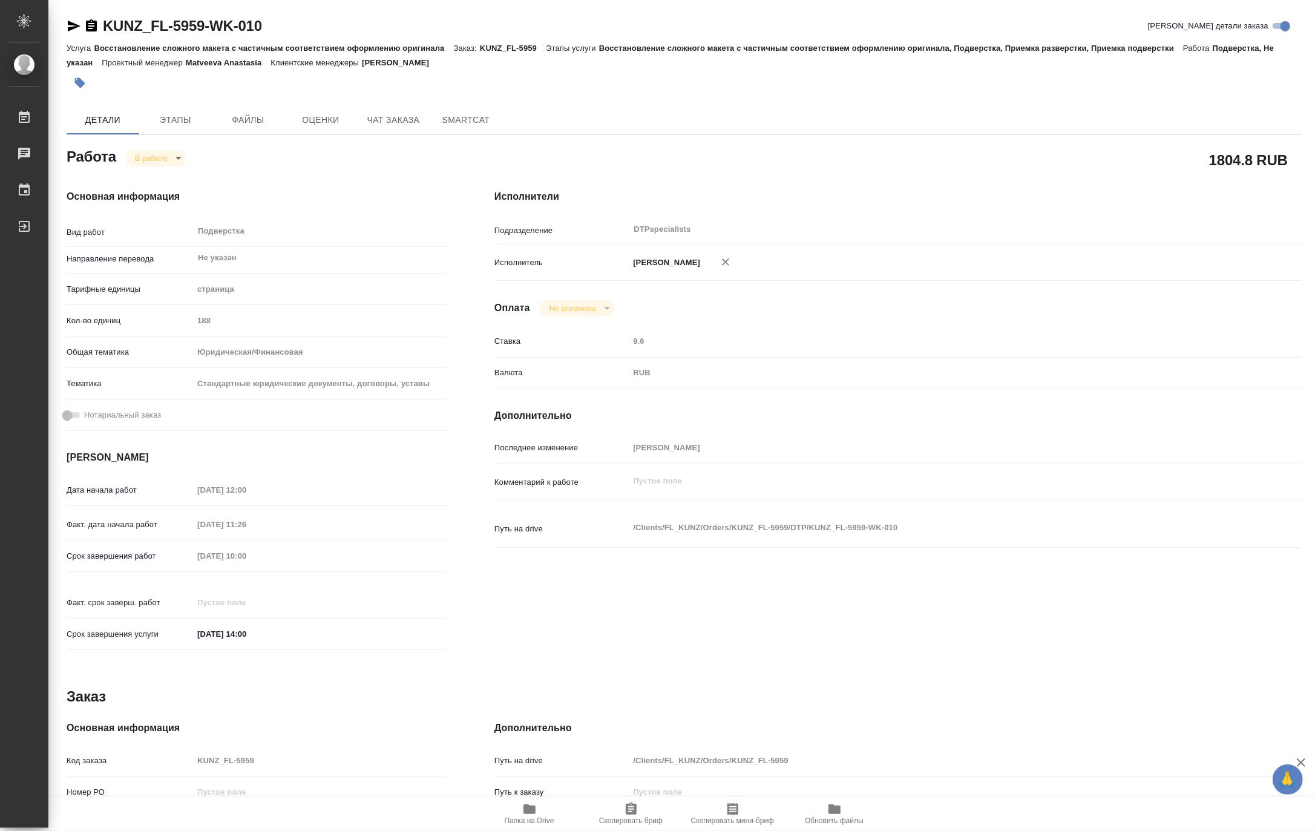
type textarea "x"
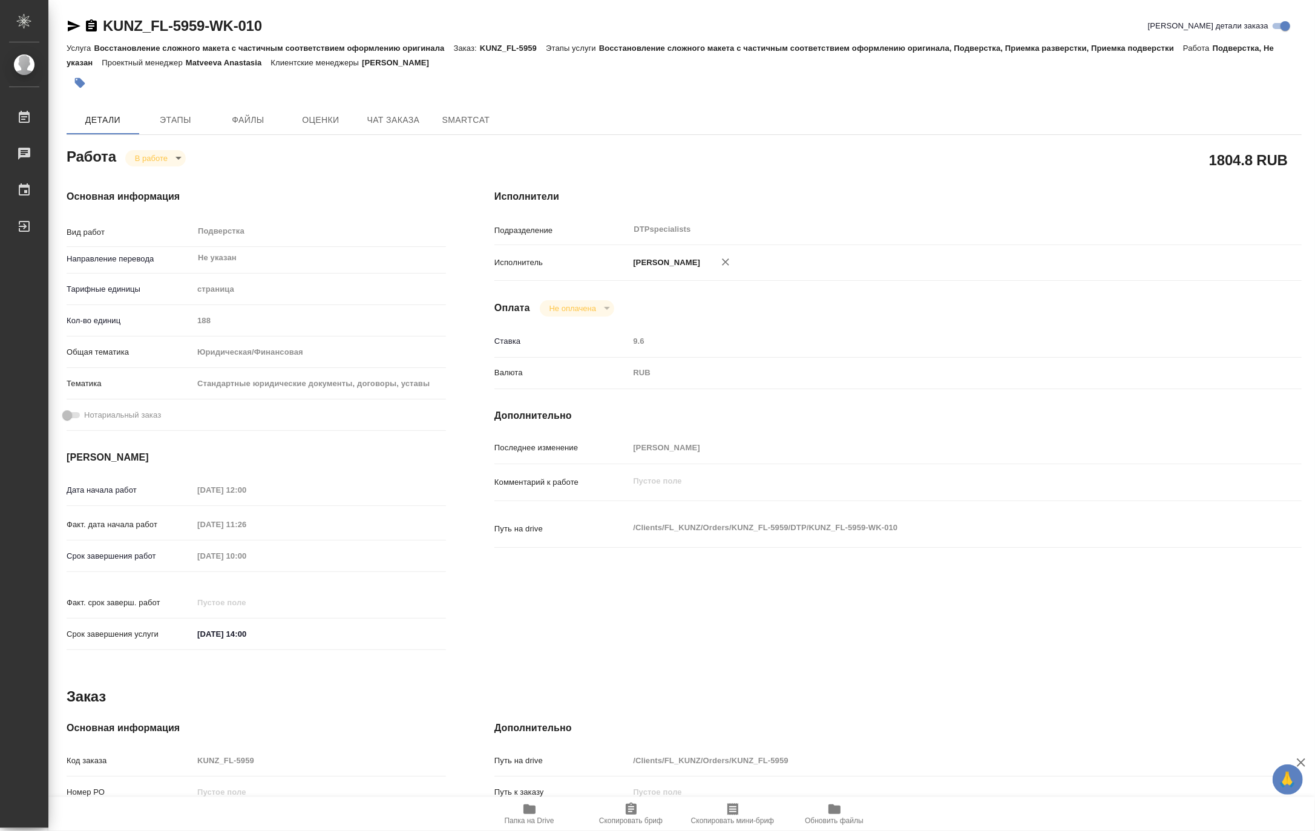
type textarea "x"
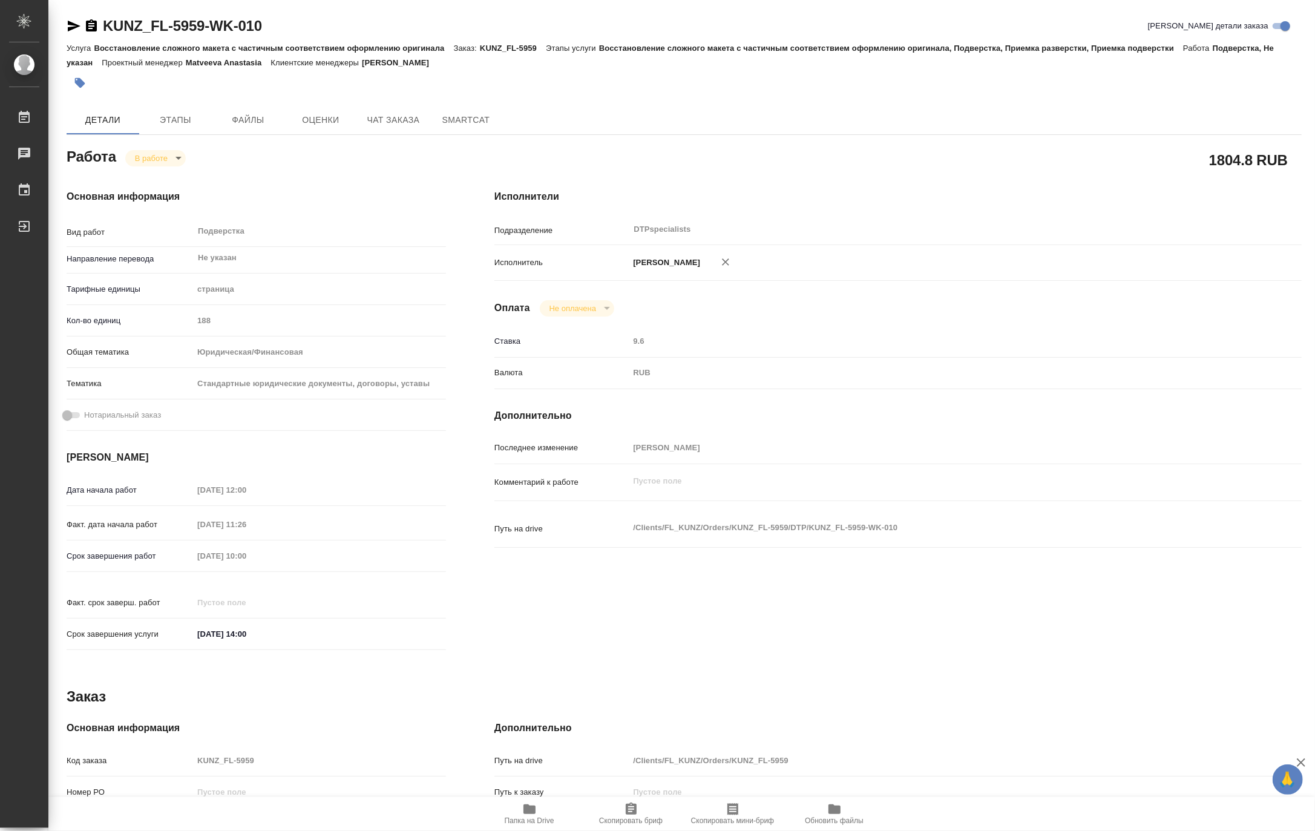
type textarea "x"
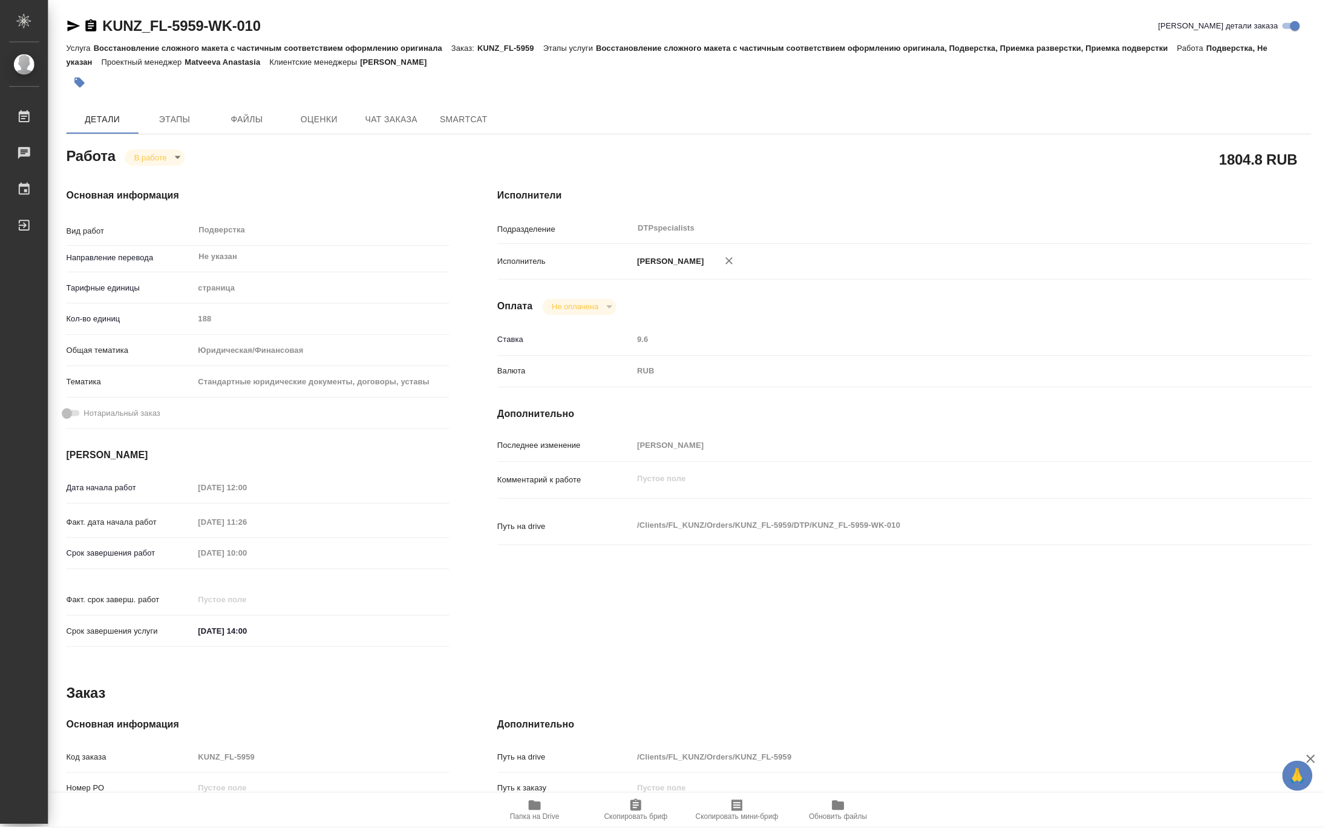
type textarea "x"
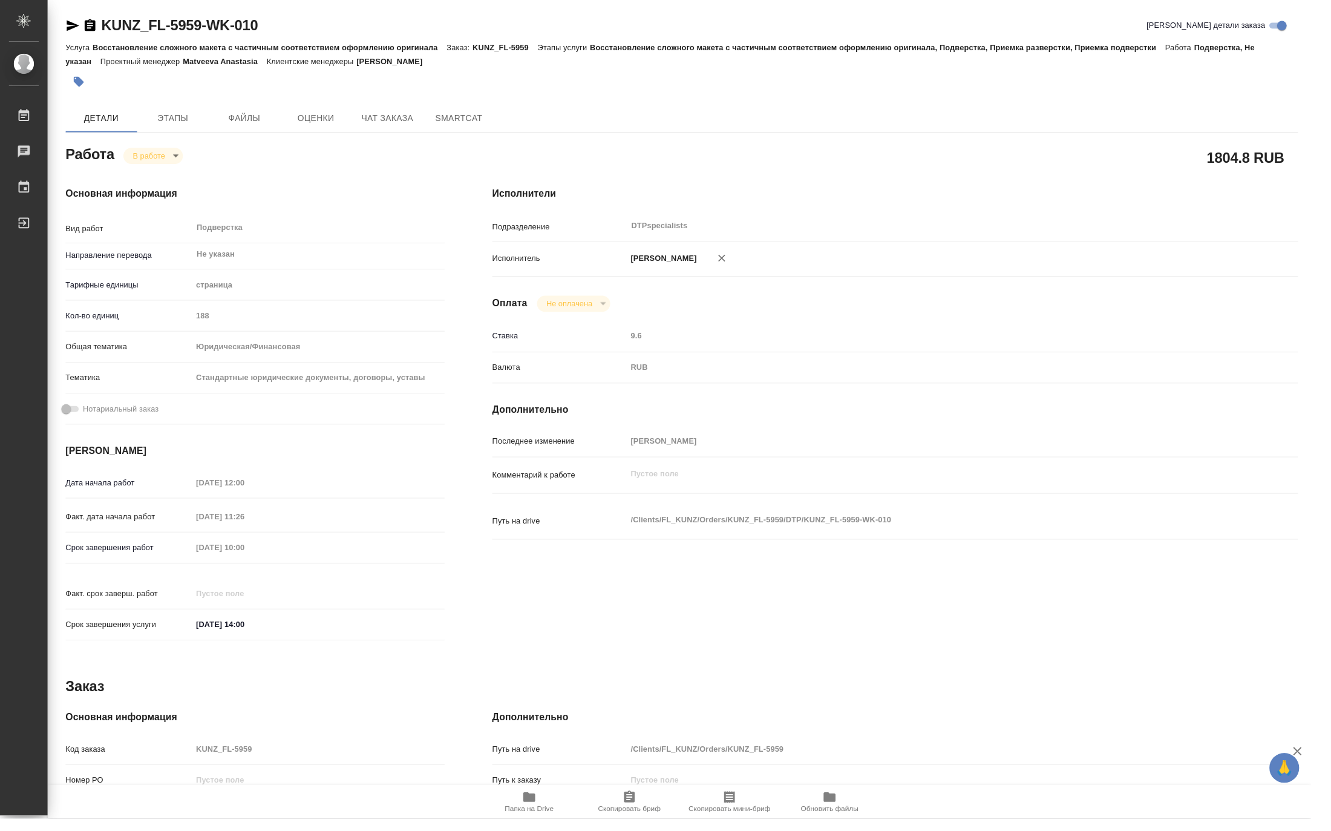
type textarea "x"
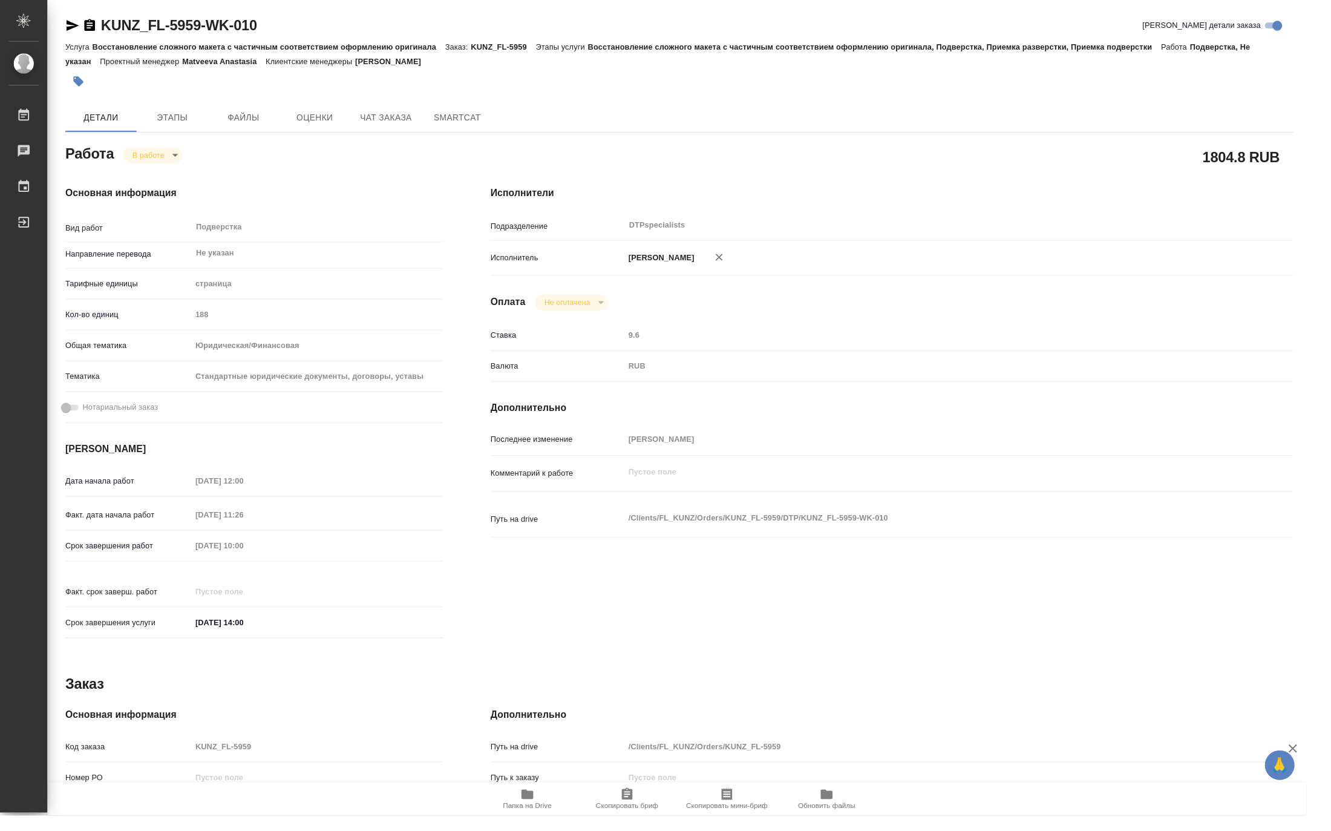
type textarea "x"
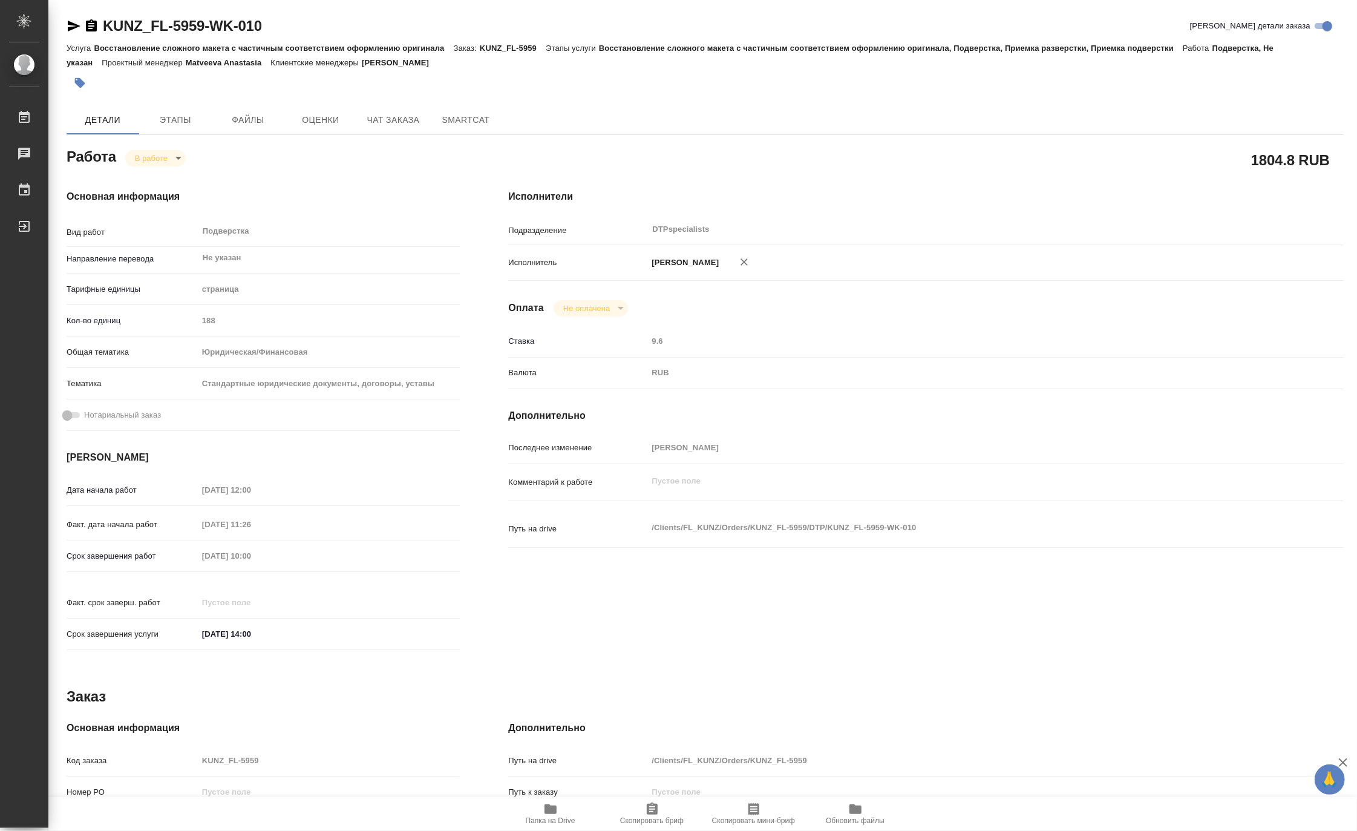
type textarea "x"
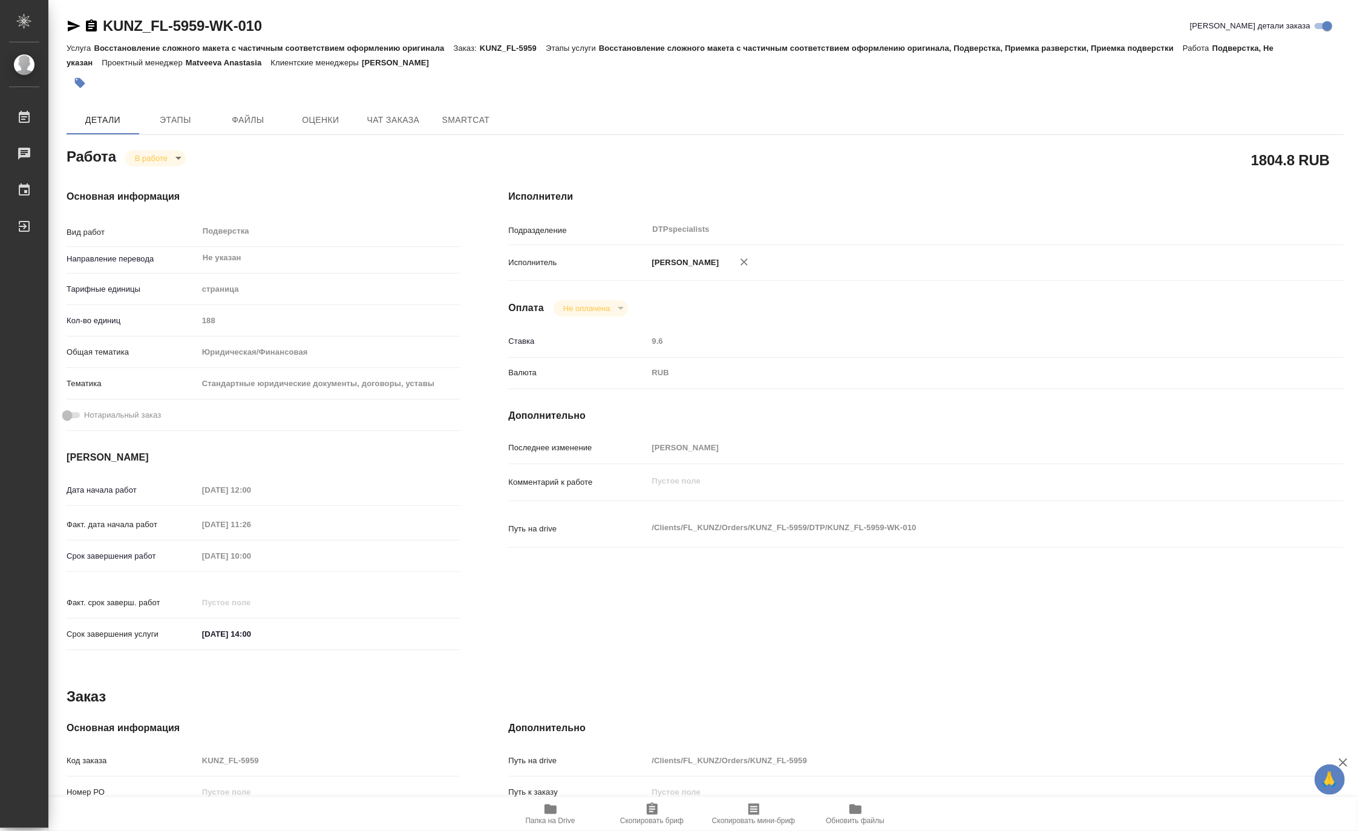
type textarea "x"
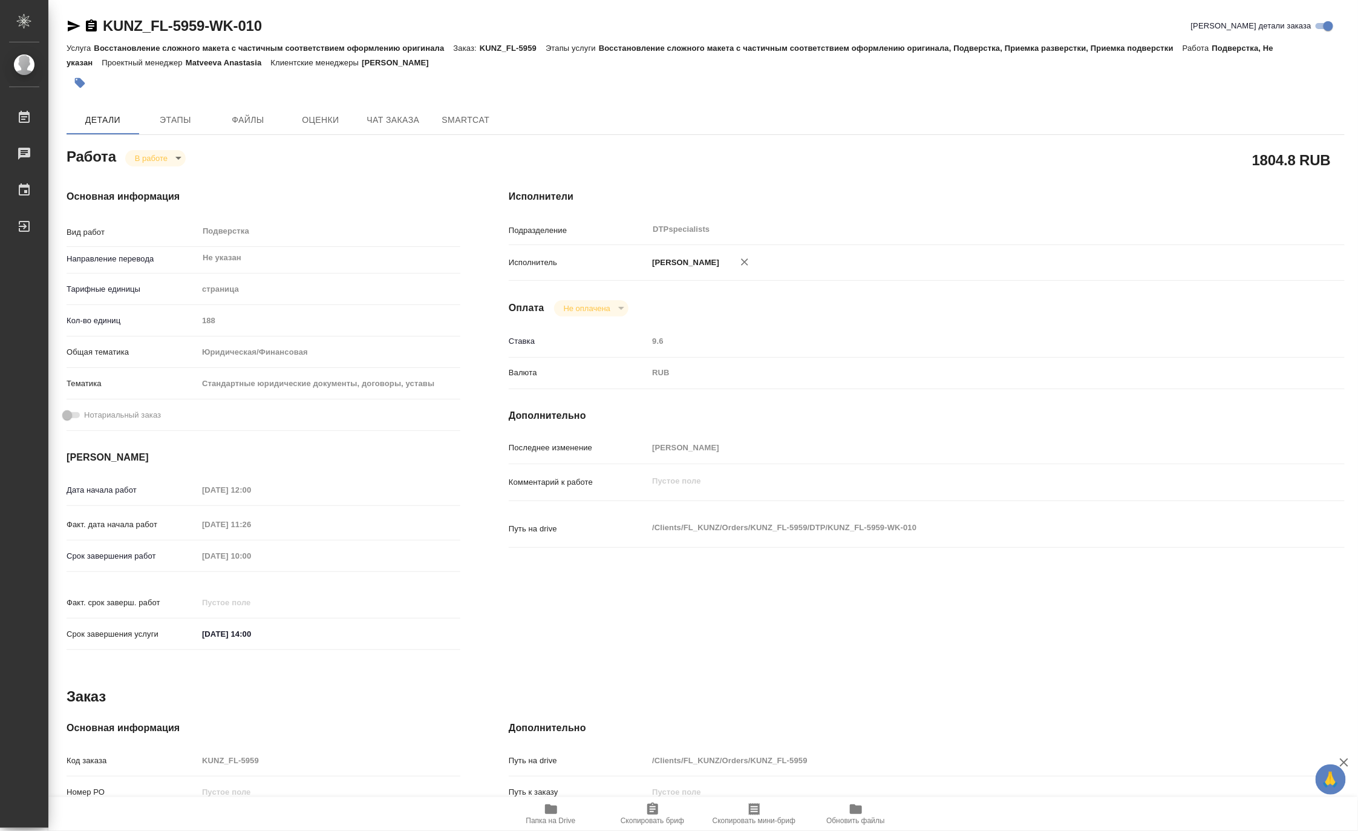
type textarea "x"
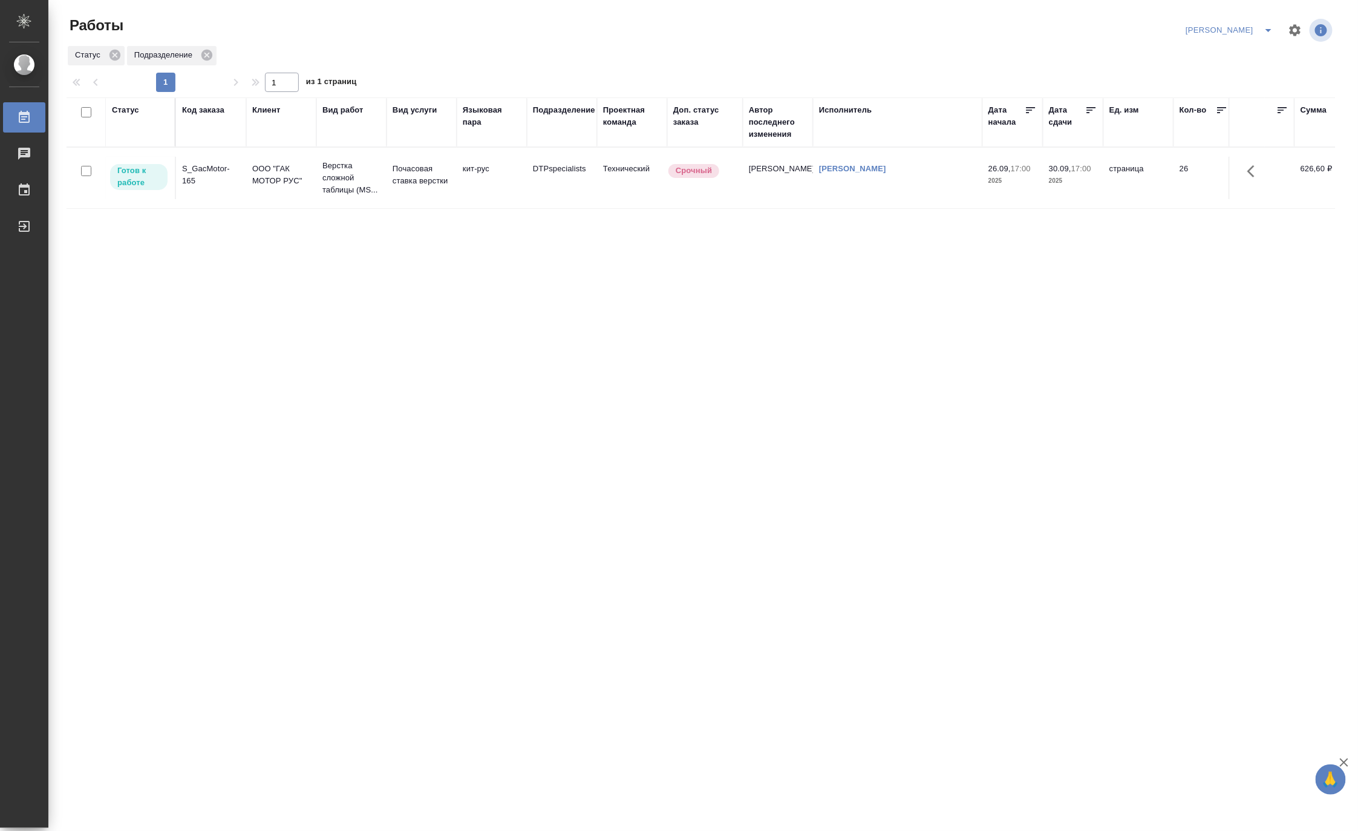
click at [209, 110] on div "Код заказа" at bounding box center [203, 110] width 42 height 12
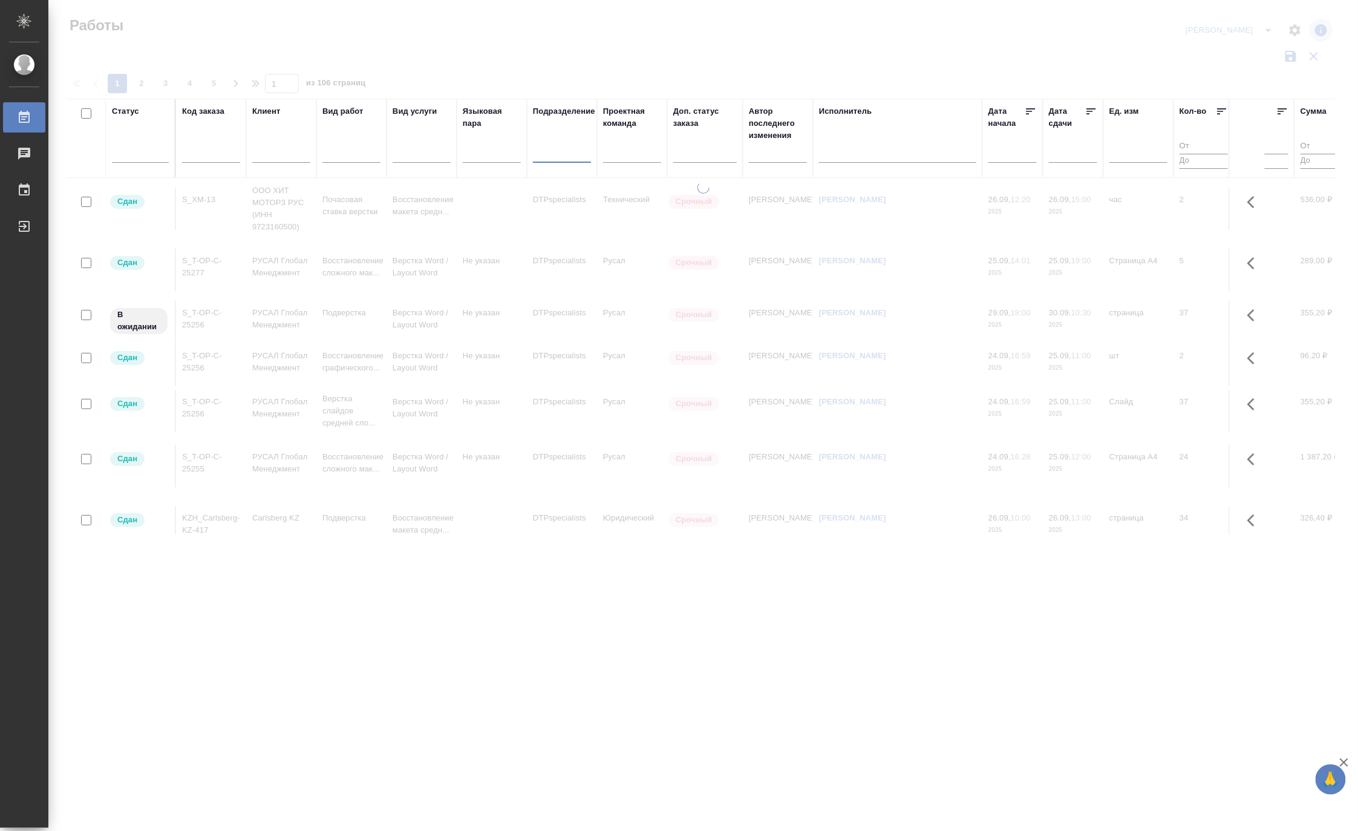
click at [204, 150] on input "text" at bounding box center [211, 155] width 58 height 15
paste input "S_SavIn-69"
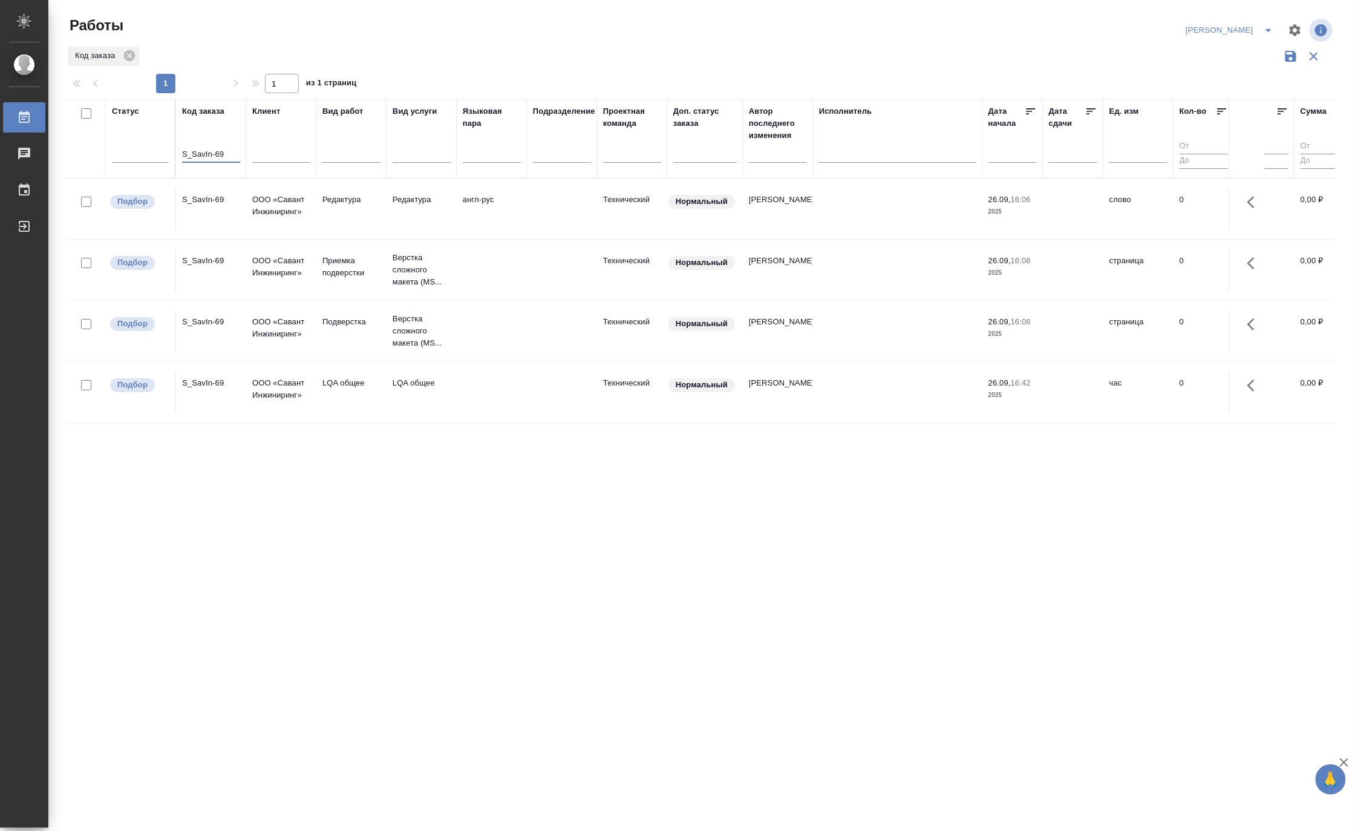
type input "S_SavIn-69"
click at [346, 275] on p "Приемка подверстки" at bounding box center [351, 267] width 58 height 24
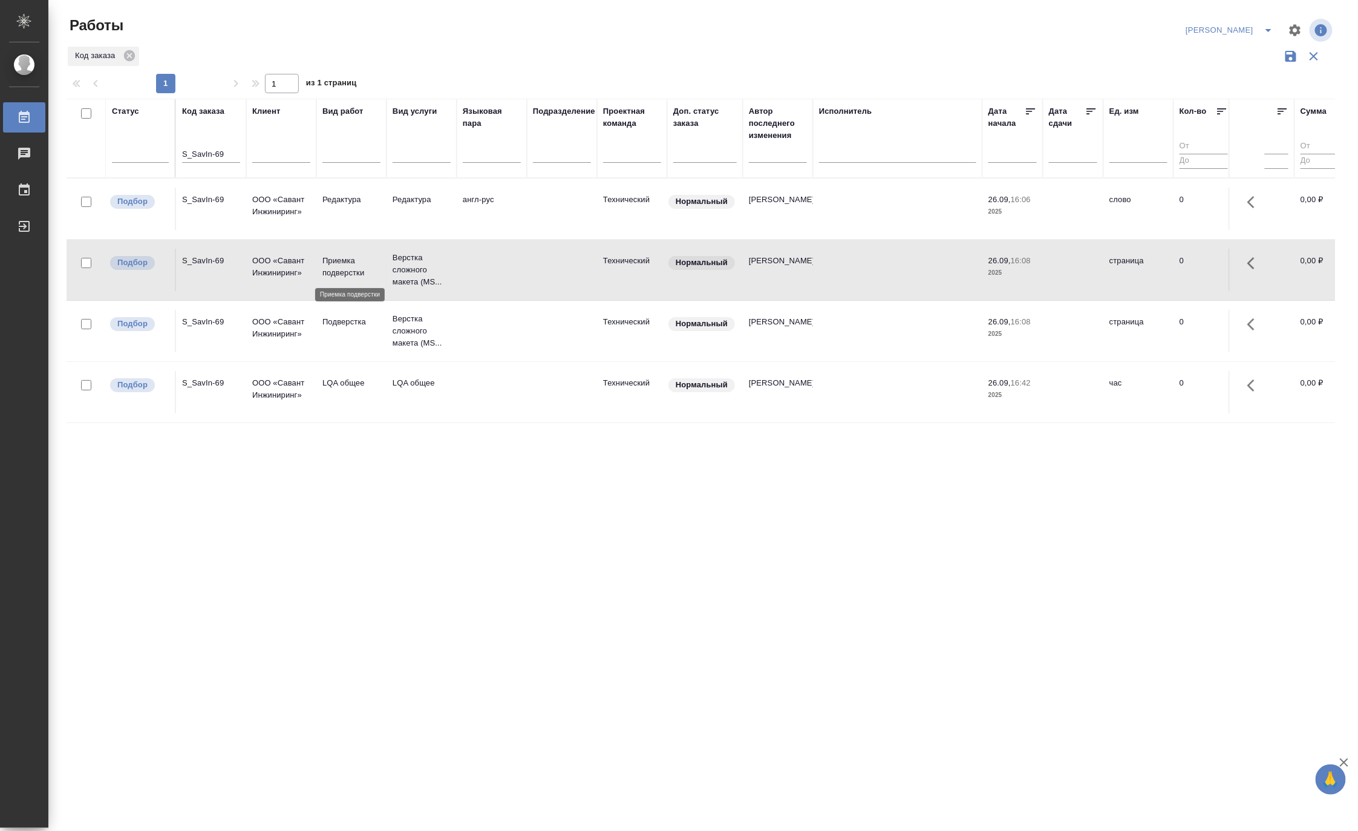
click at [346, 275] on p "Приемка подверстки" at bounding box center [351, 267] width 58 height 24
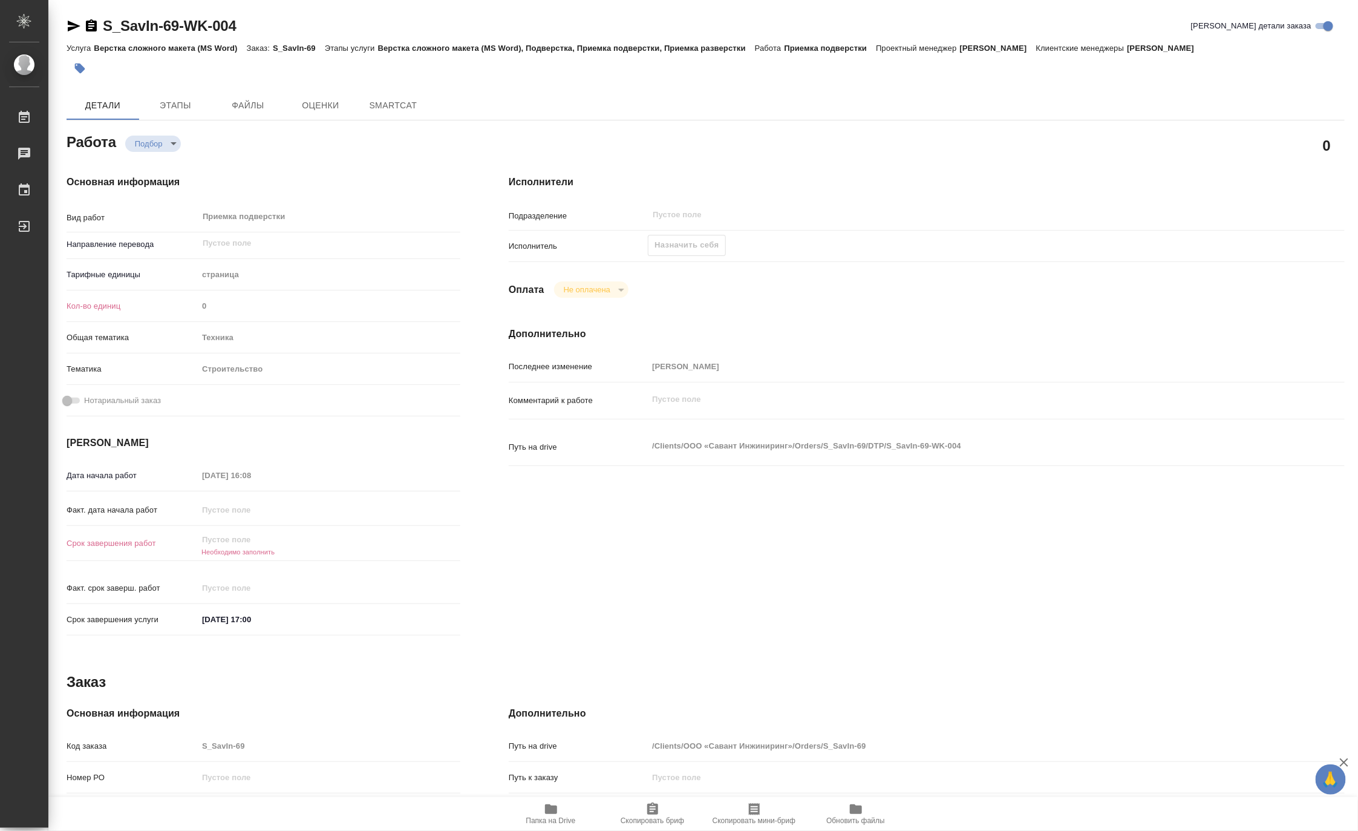
type textarea "x"
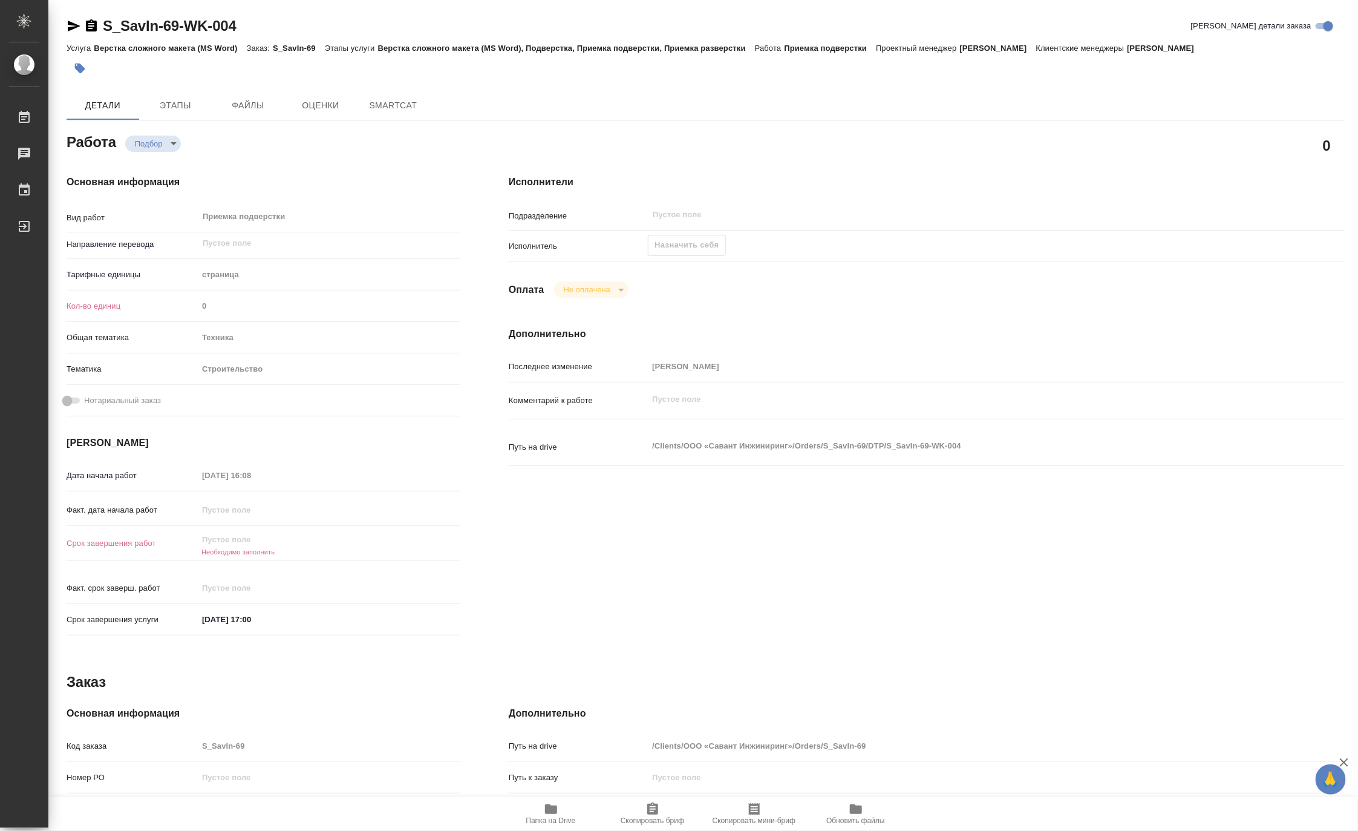
type textarea "x"
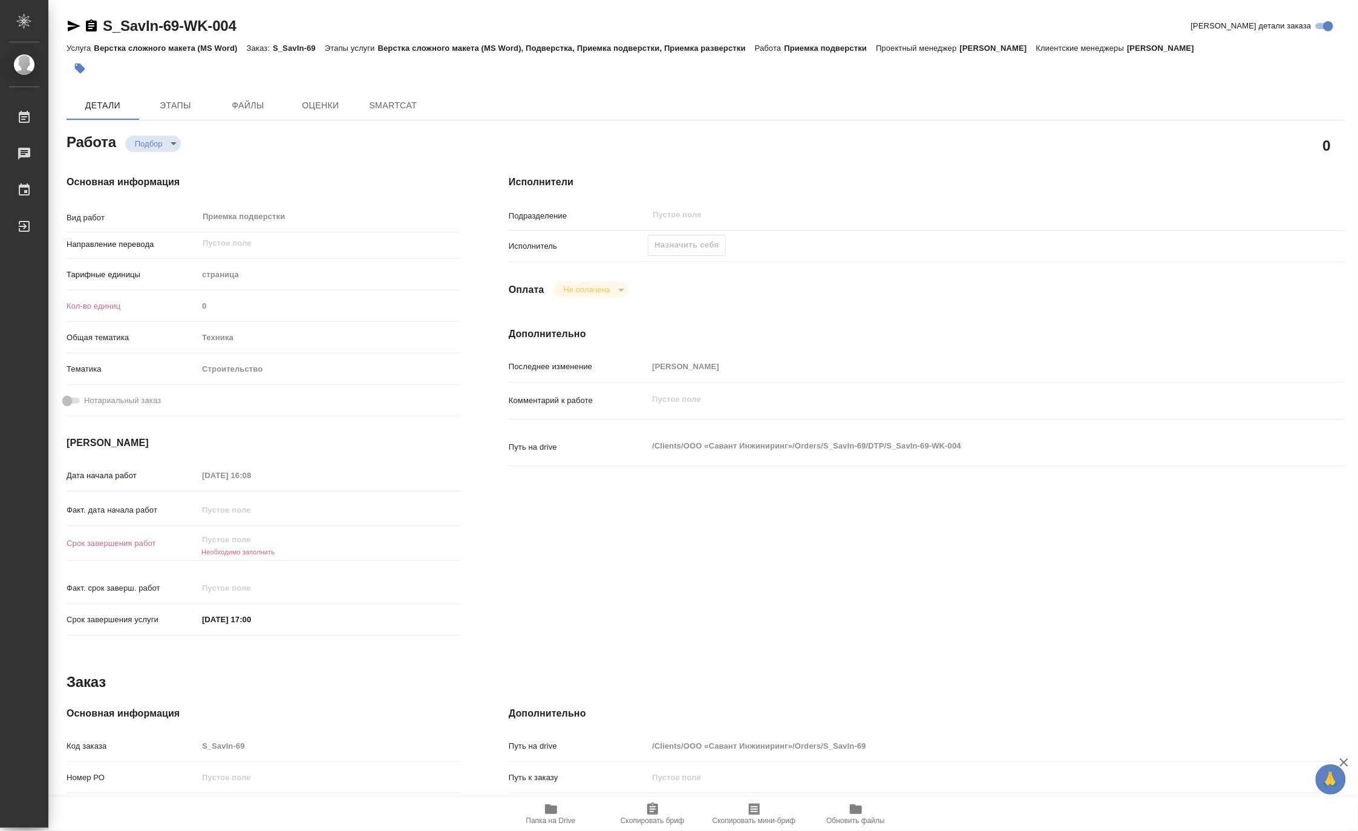
type textarea "x"
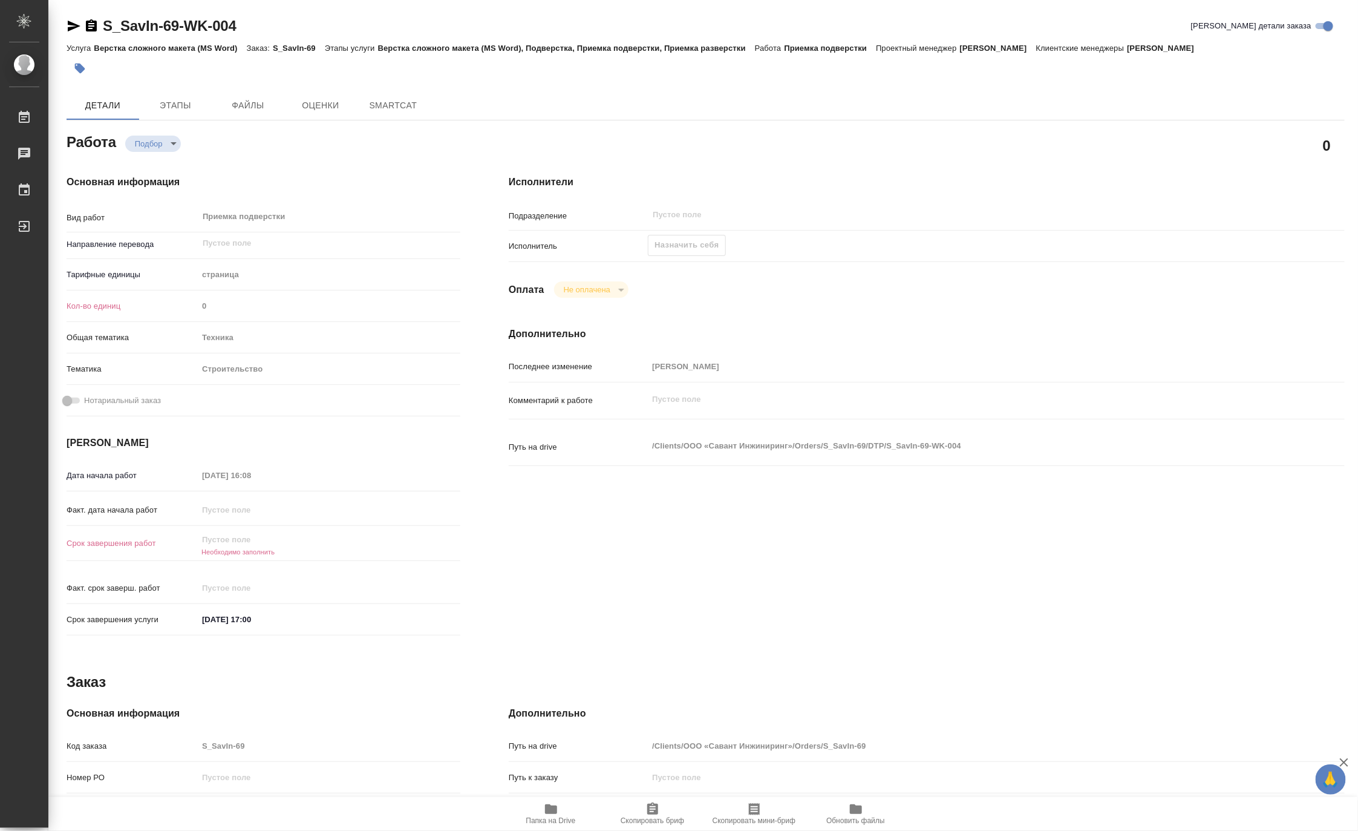
type textarea "x"
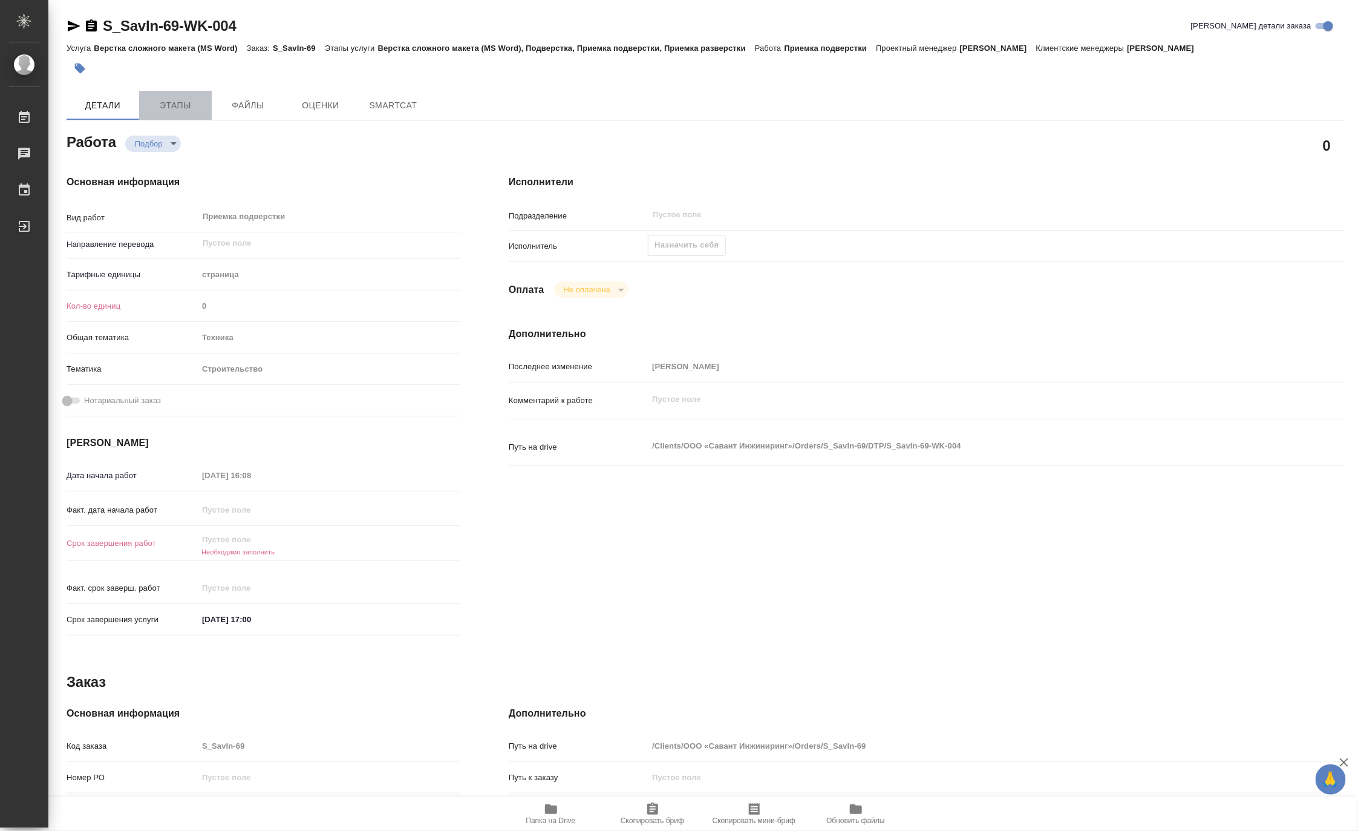
click at [182, 108] on span "Этапы" at bounding box center [175, 105] width 58 height 15
type textarea "x"
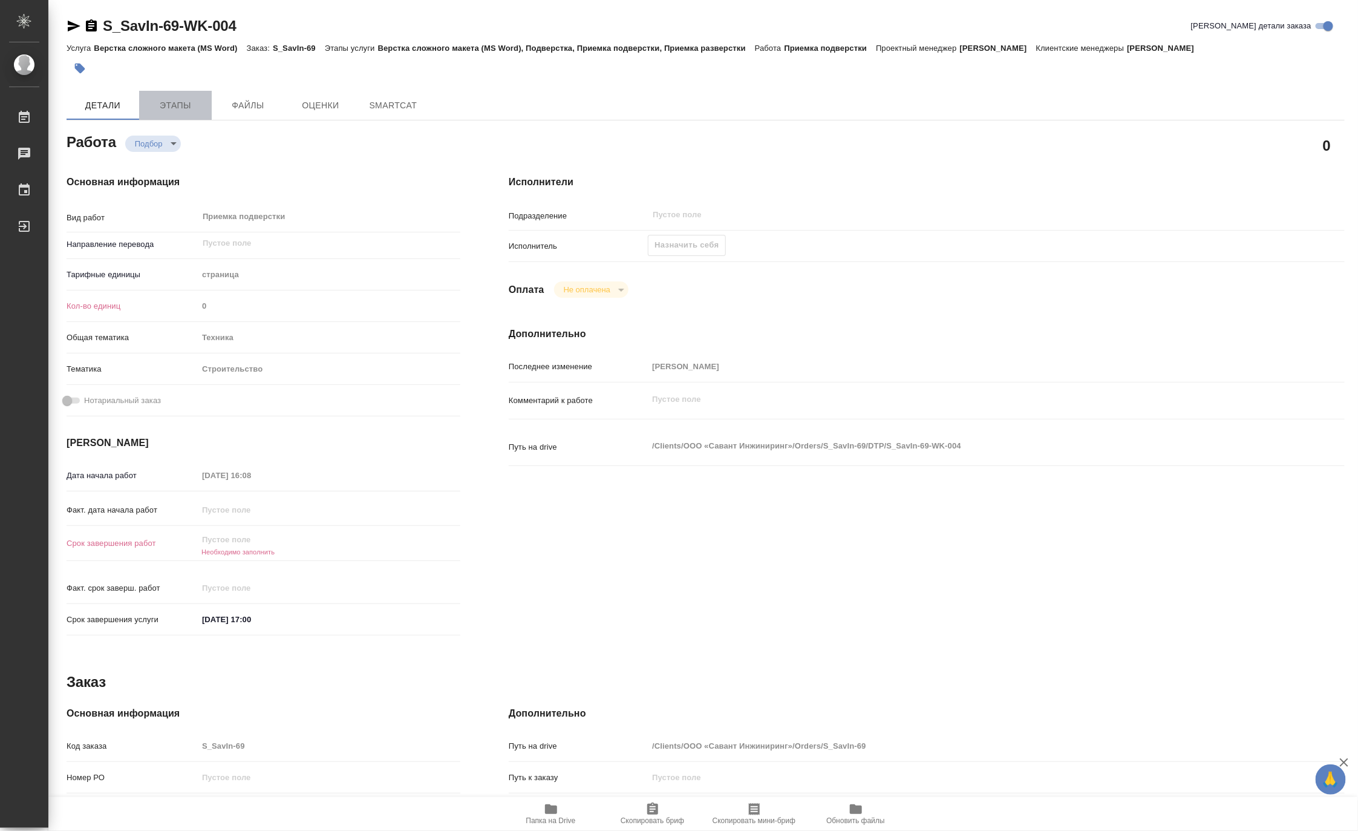
type textarea "x"
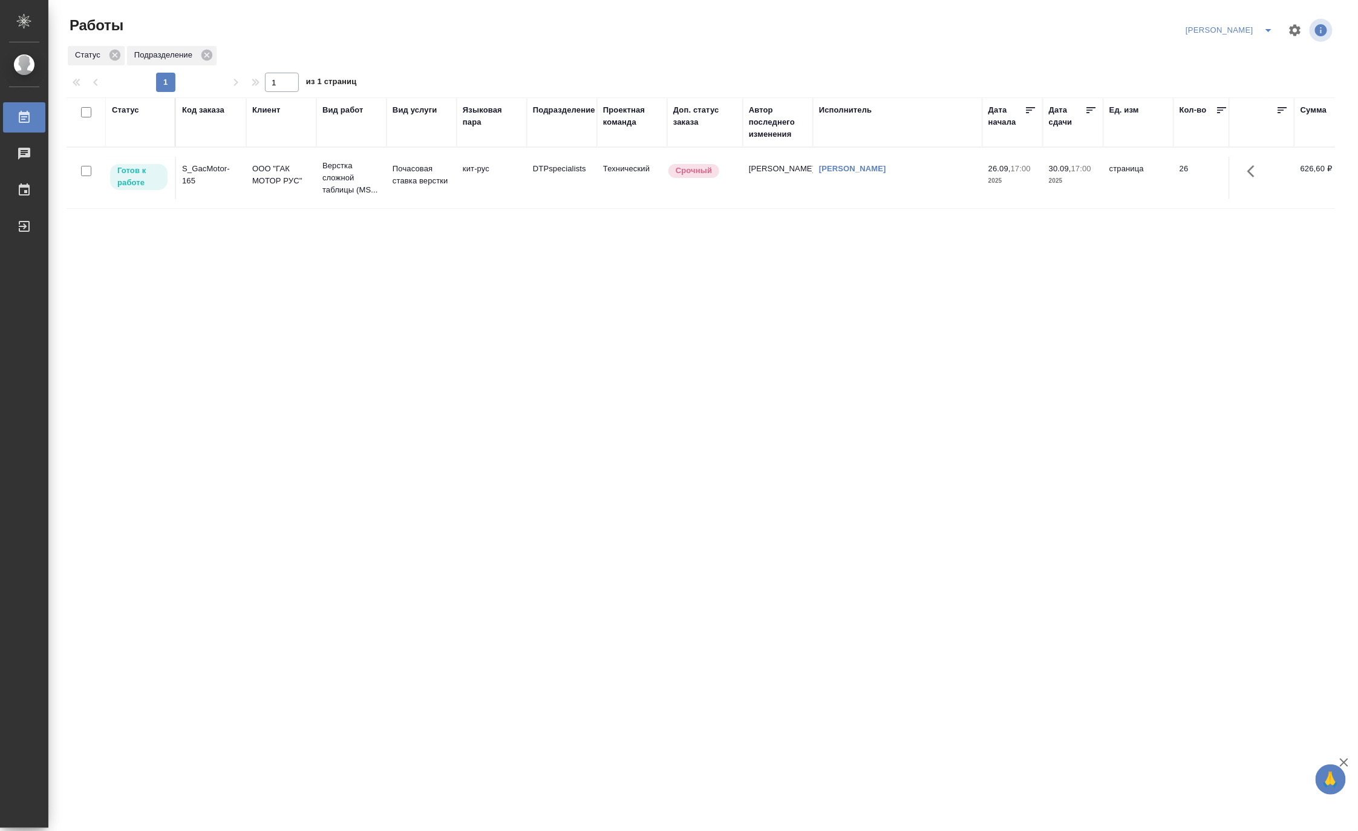
click at [1263, 30] on icon "split button" at bounding box center [1268, 30] width 15 height 15
click at [1225, 86] on li "Ждемс" at bounding box center [1223, 92] width 116 height 19
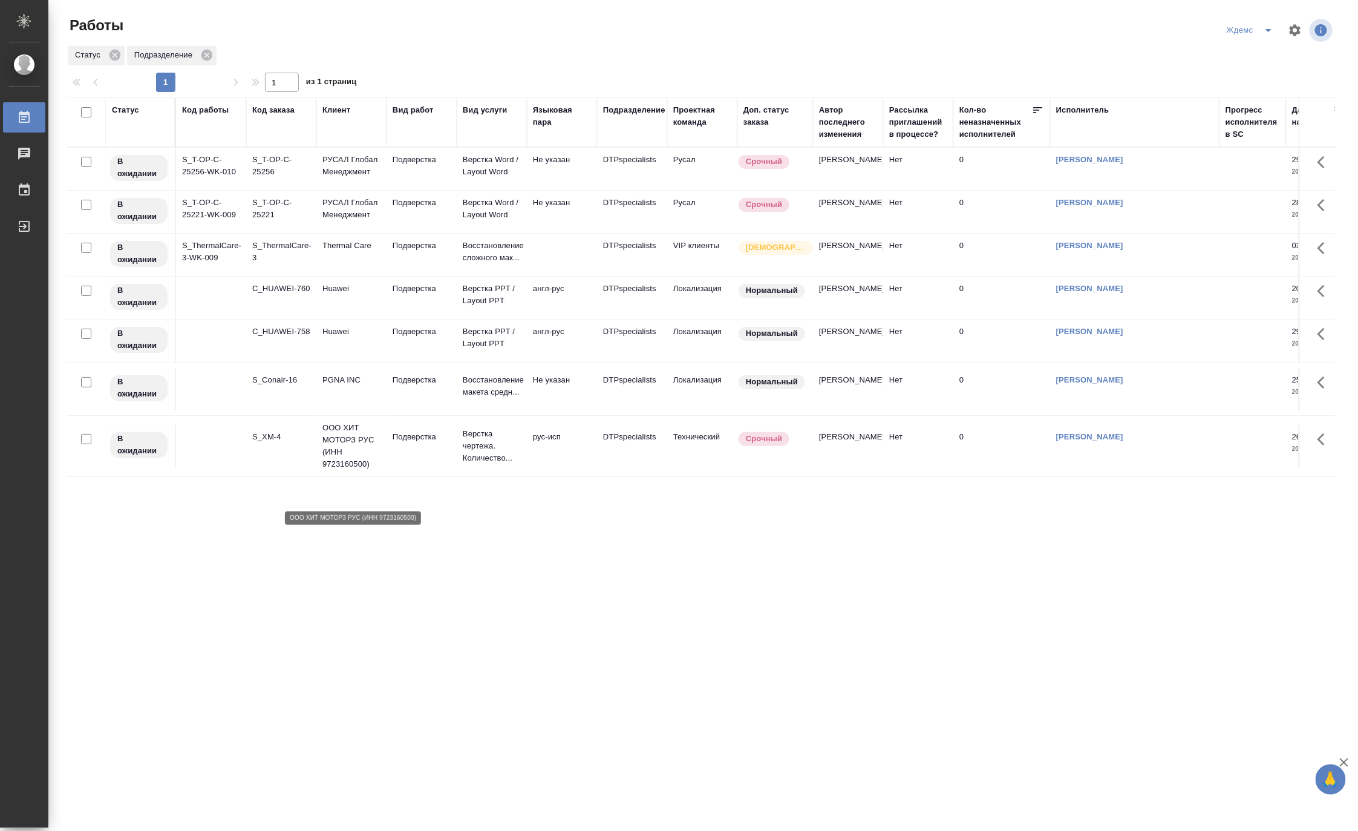
click at [332, 469] on p "ООО ХИТ МОТОРЗ РУС (ИНН 9723160500)" at bounding box center [351, 446] width 58 height 48
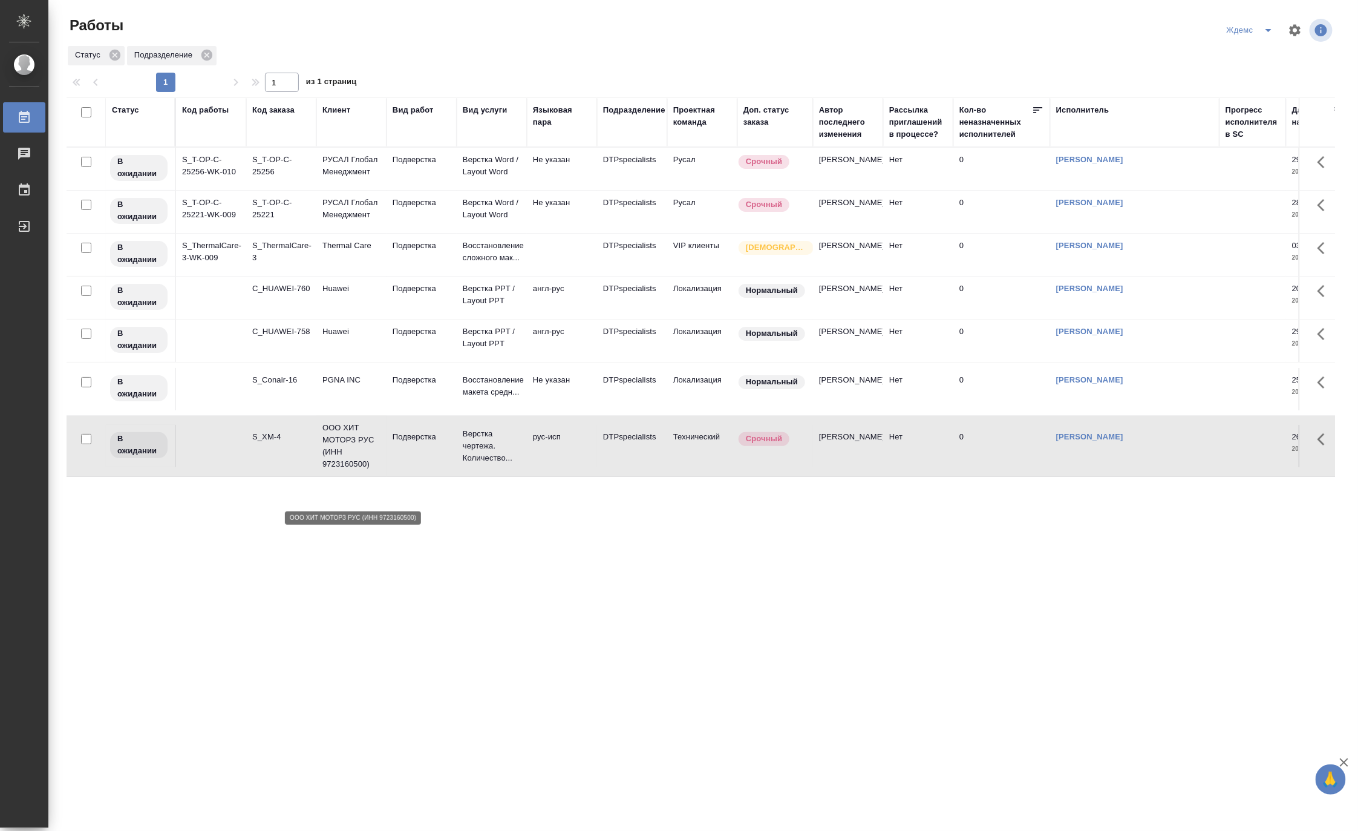
click at [332, 469] on p "ООО ХИТ МОТОРЗ РУС (ИНН 9723160500)" at bounding box center [351, 446] width 58 height 48
click at [1266, 25] on icon "split button" at bounding box center [1268, 30] width 15 height 15
click at [1260, 96] on li "[PERSON_NAME]" at bounding box center [1258, 92] width 116 height 19
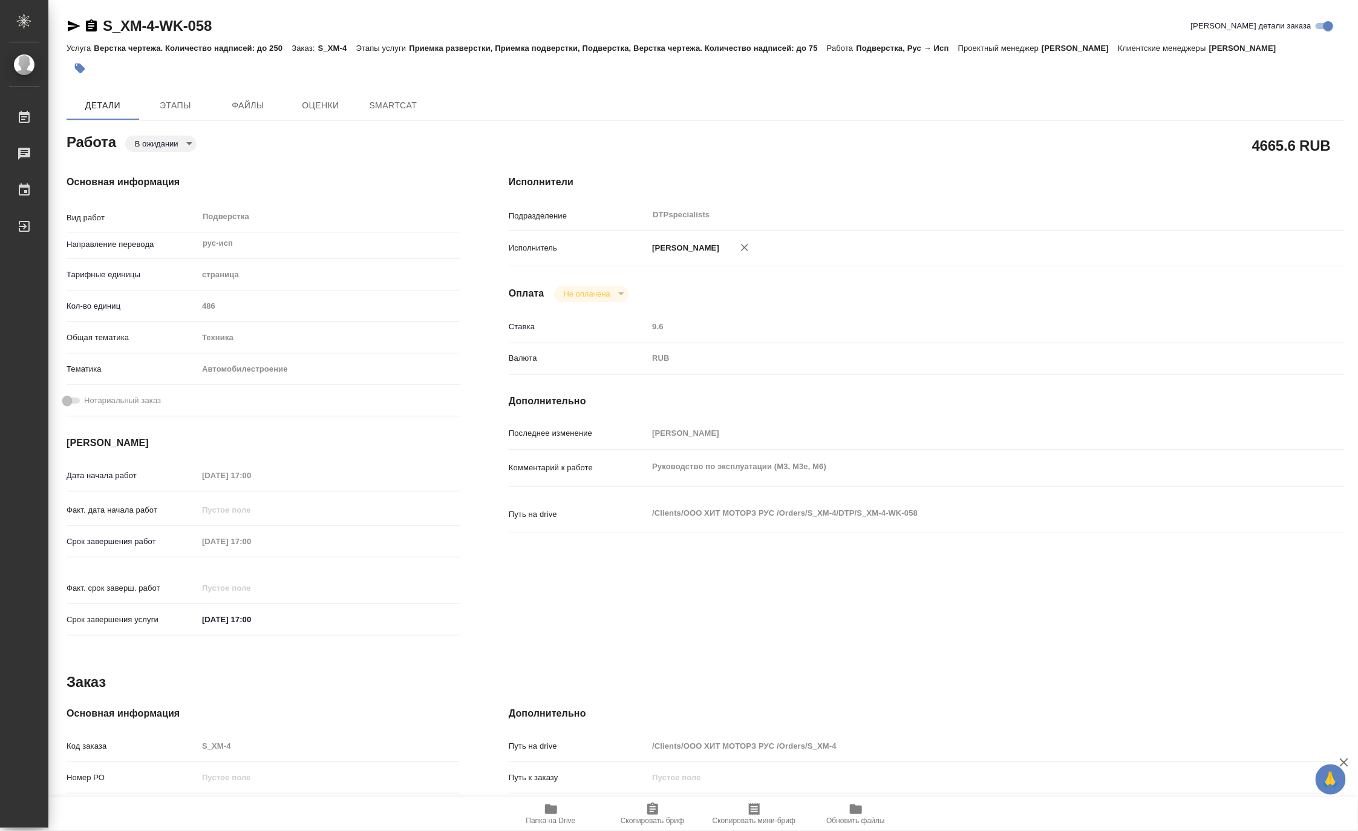
type textarea "x"
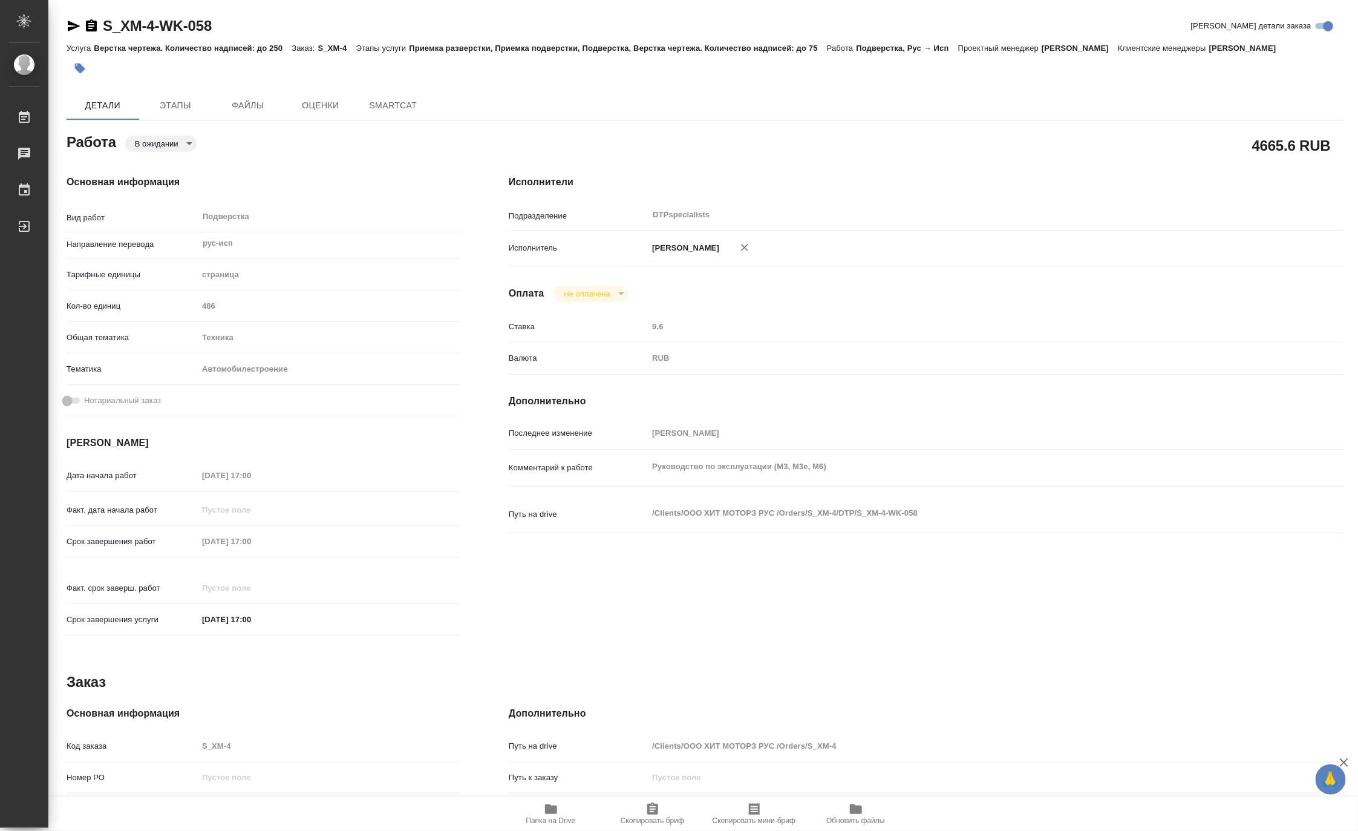
type textarea "x"
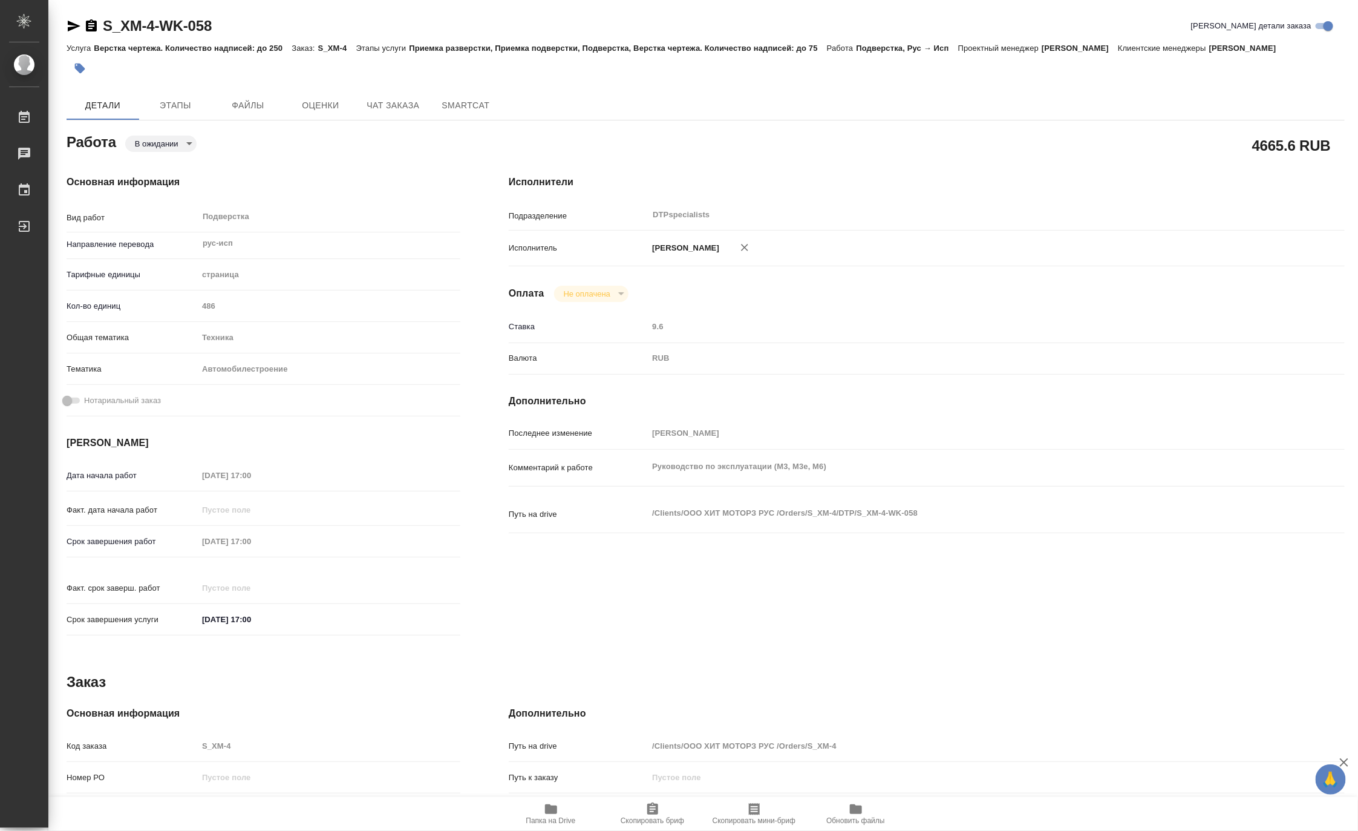
type textarea "x"
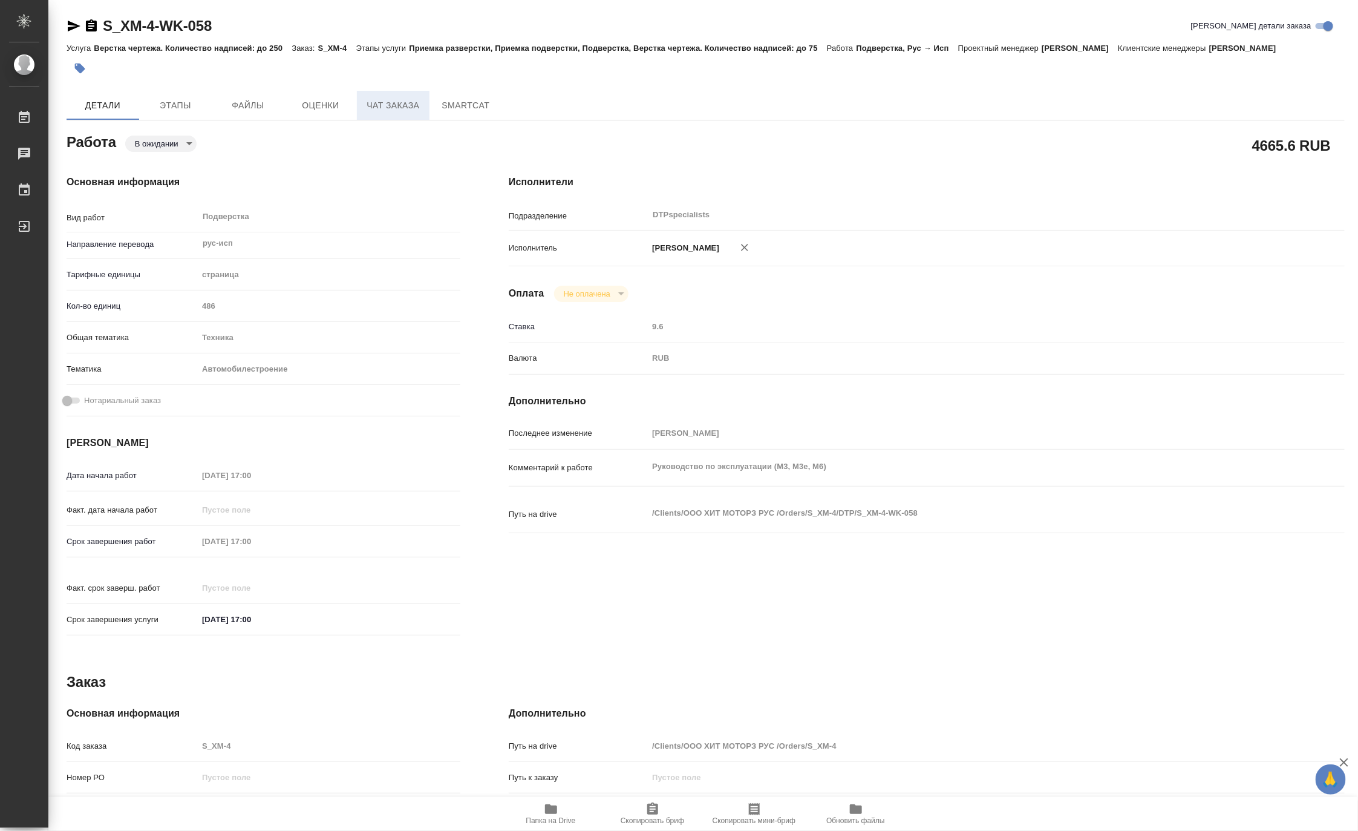
type textarea "x"
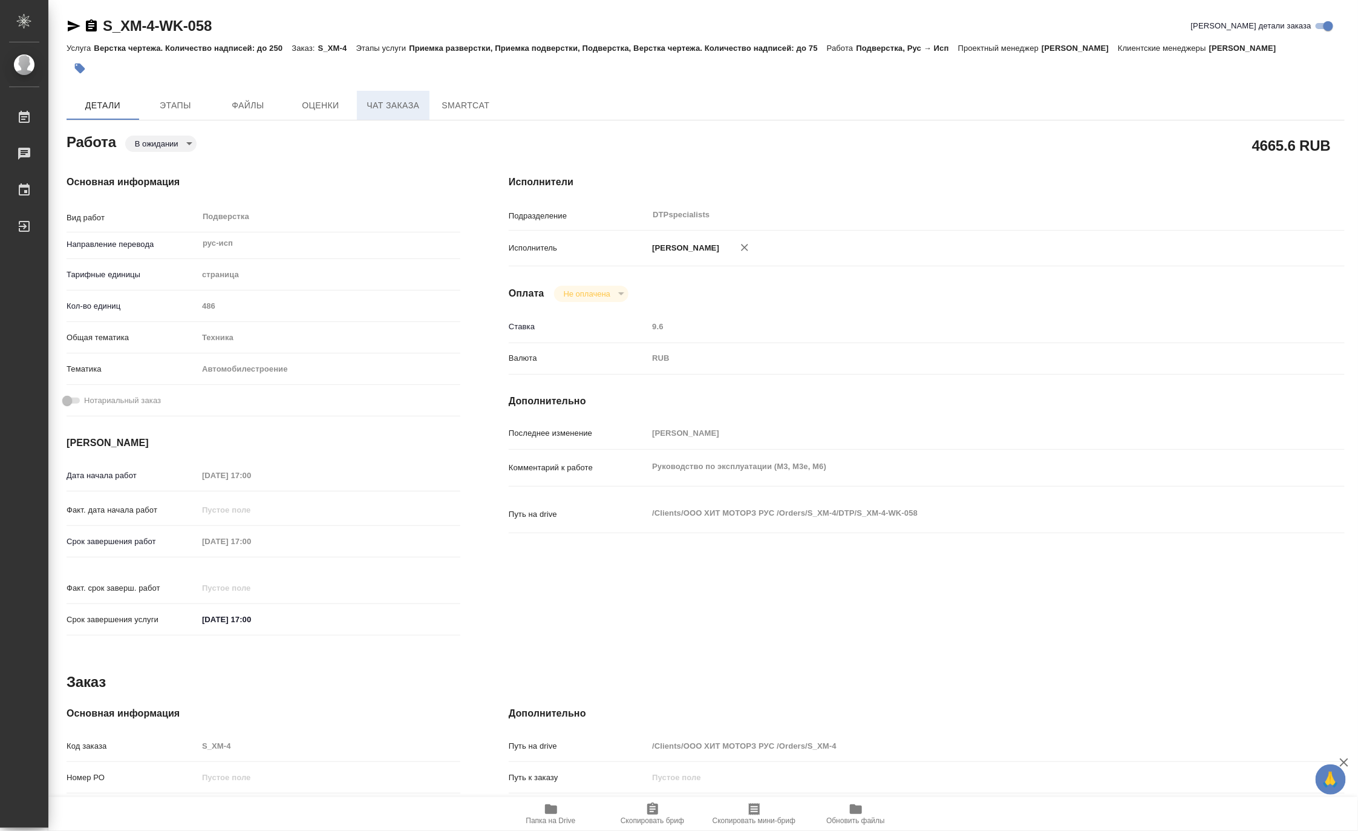
click at [396, 105] on span "Чат заказа" at bounding box center [393, 105] width 58 height 15
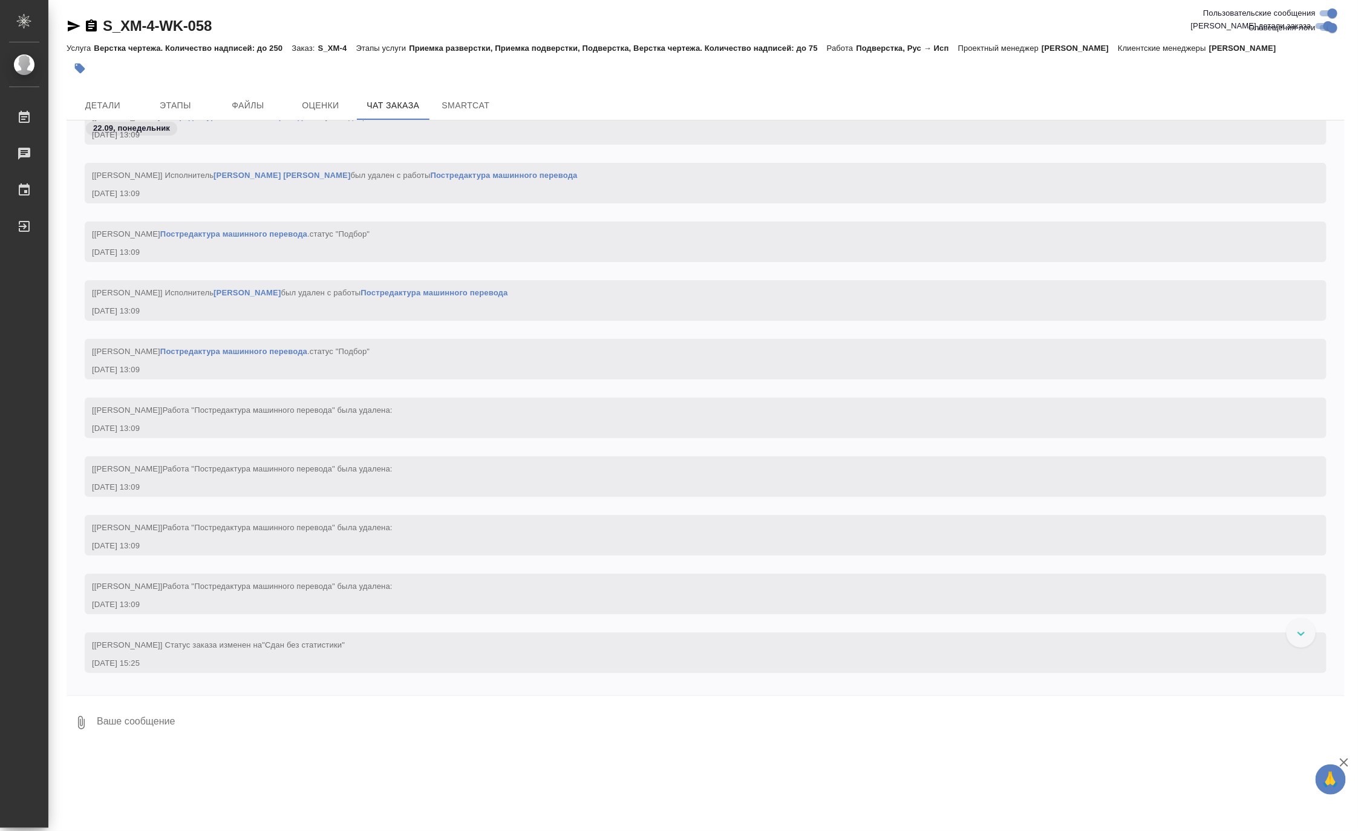
scroll to position [97746, 0]
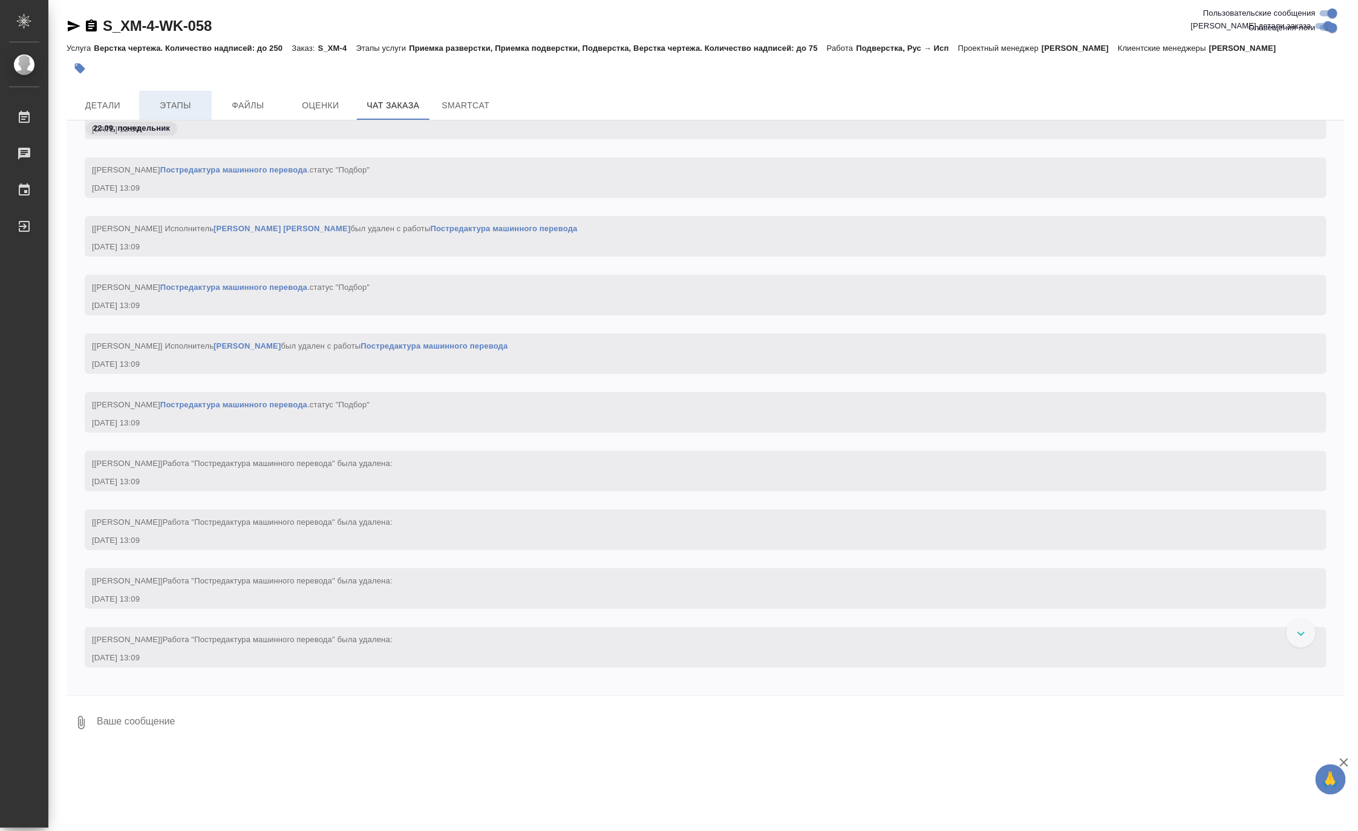
click at [167, 108] on span "Этапы" at bounding box center [175, 105] width 58 height 15
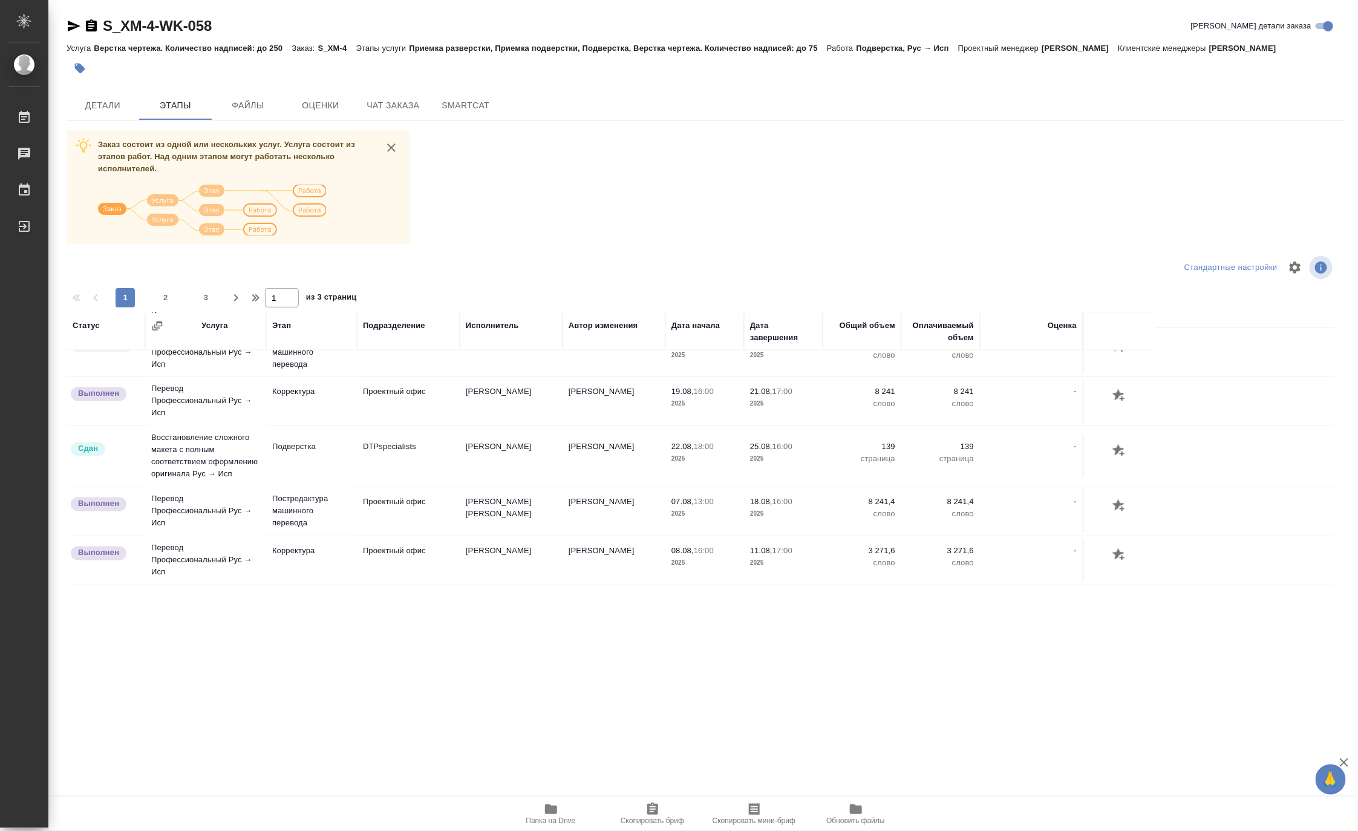
scroll to position [1307, 0]
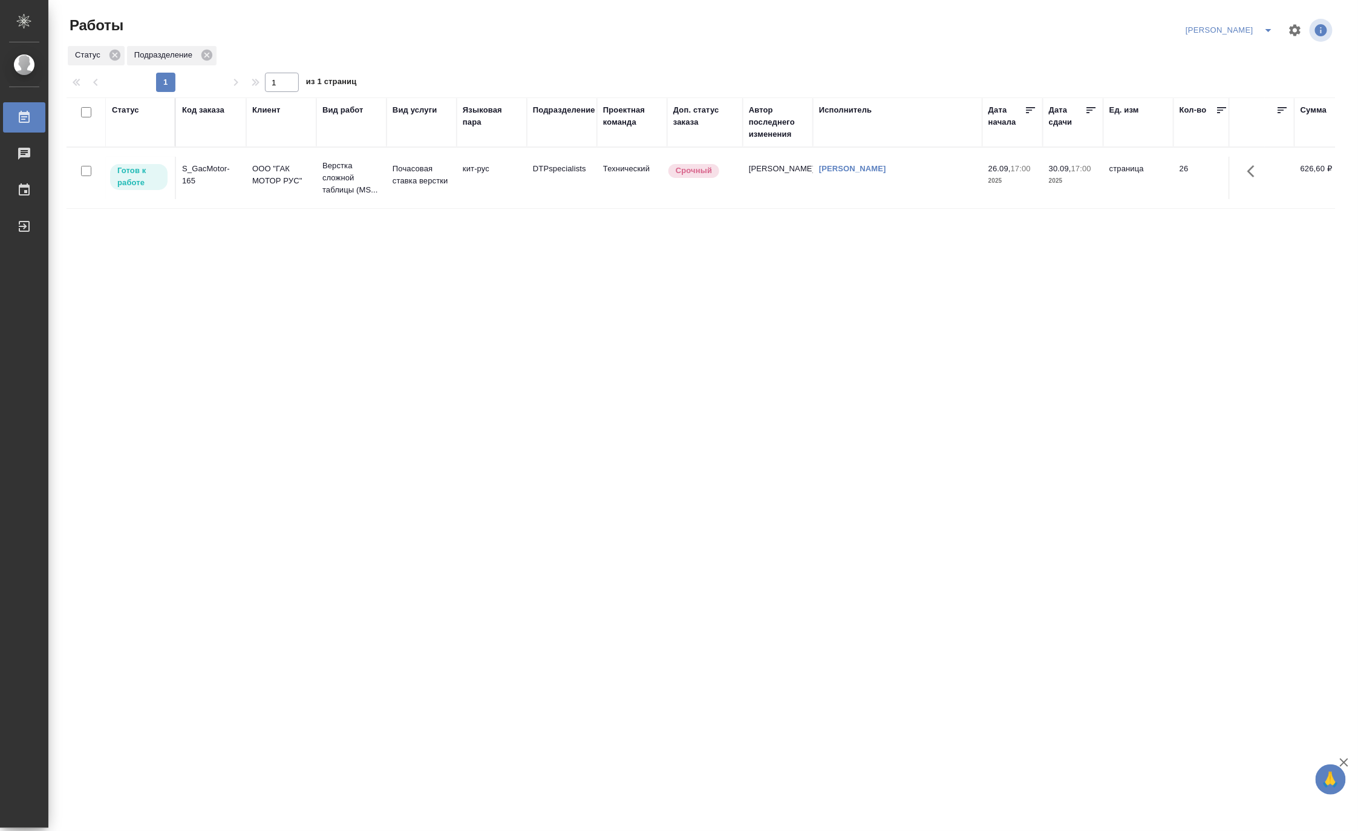
click at [1267, 28] on icon "split button" at bounding box center [1268, 30] width 15 height 15
click at [1251, 50] on li "[PERSON_NAME] работе" at bounding box center [1223, 54] width 116 height 19
